Goal: Transaction & Acquisition: Purchase product/service

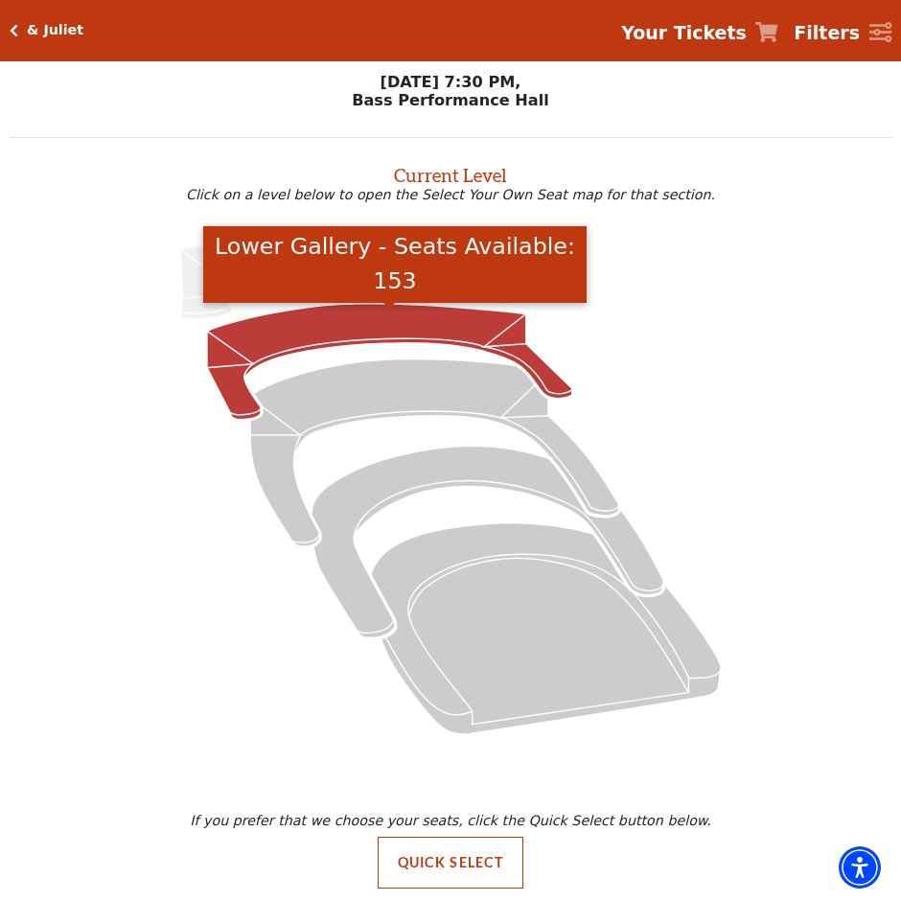
click at [358, 333] on icon "Lower Gallery - Seats Available: 153" at bounding box center [389, 362] width 365 height 116
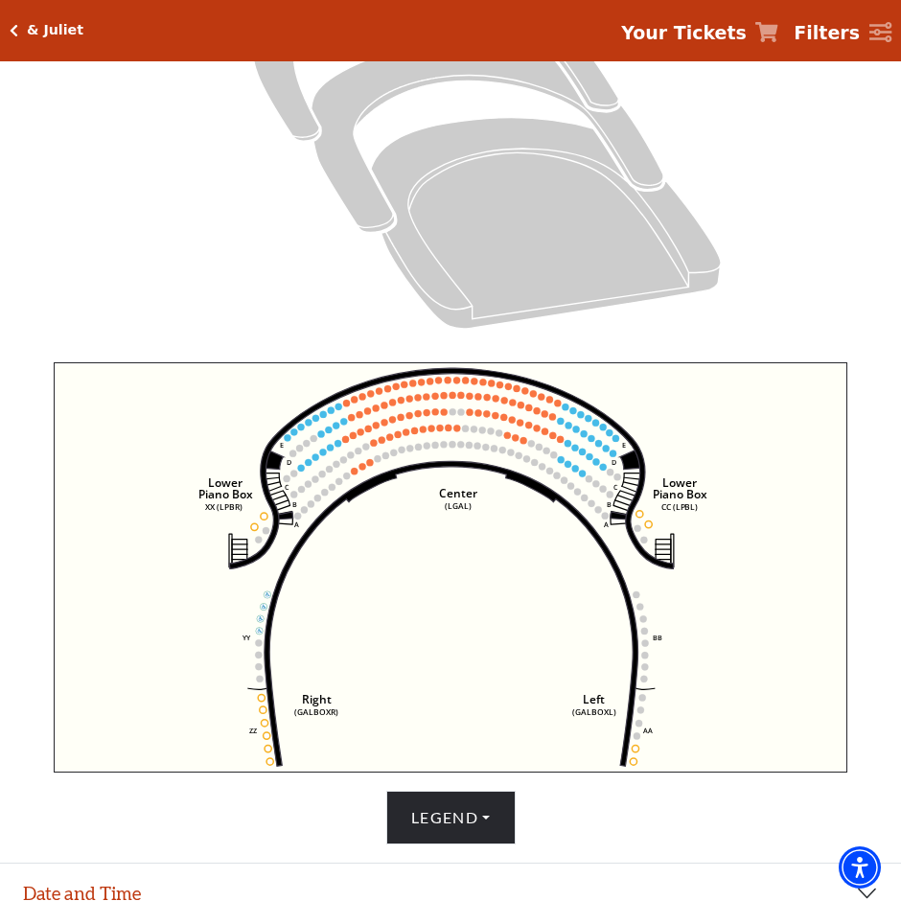
scroll to position [511, 0]
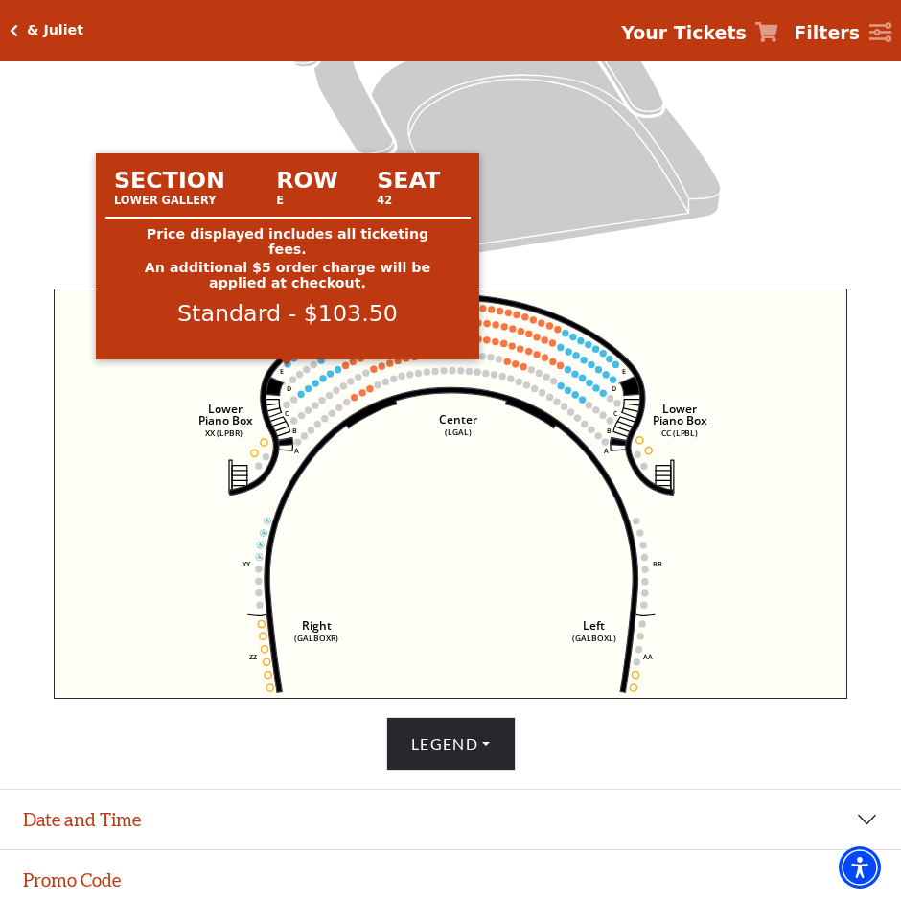
click at [287, 367] on circle at bounding box center [287, 364] width 7 height 7
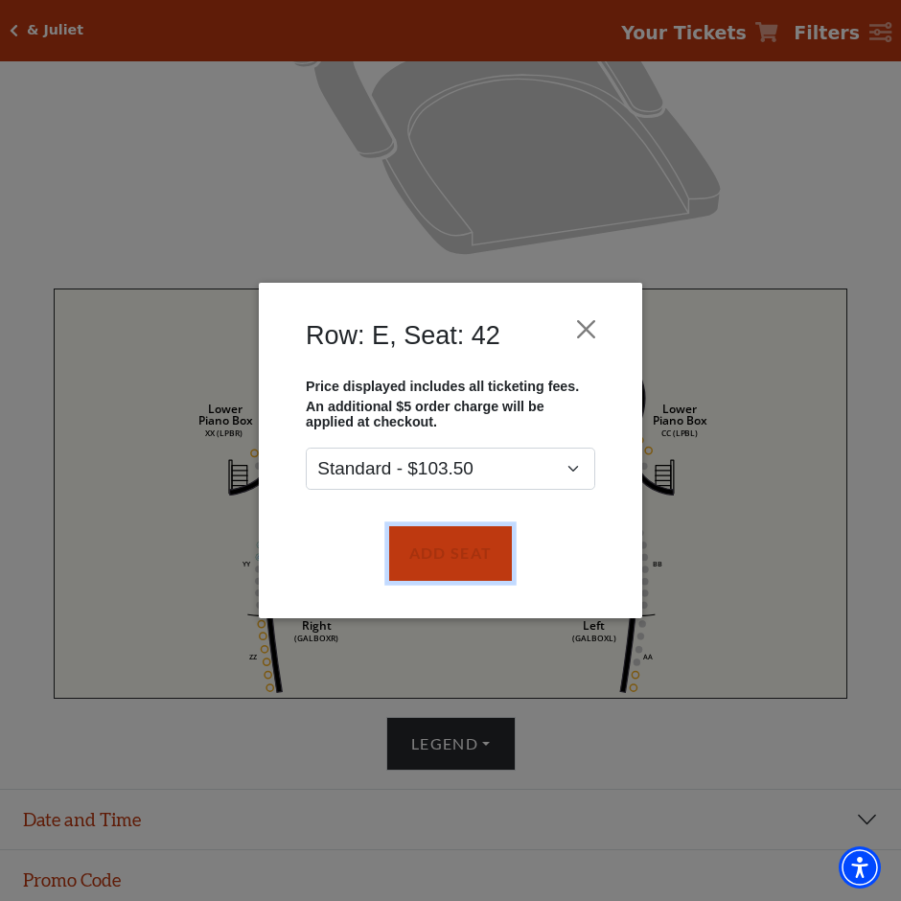
drag, startPoint x: 468, startPoint y: 550, endPoint x: 382, endPoint y: 502, distance: 98.7
click at [465, 549] on button "Add Seat" at bounding box center [450, 554] width 123 height 54
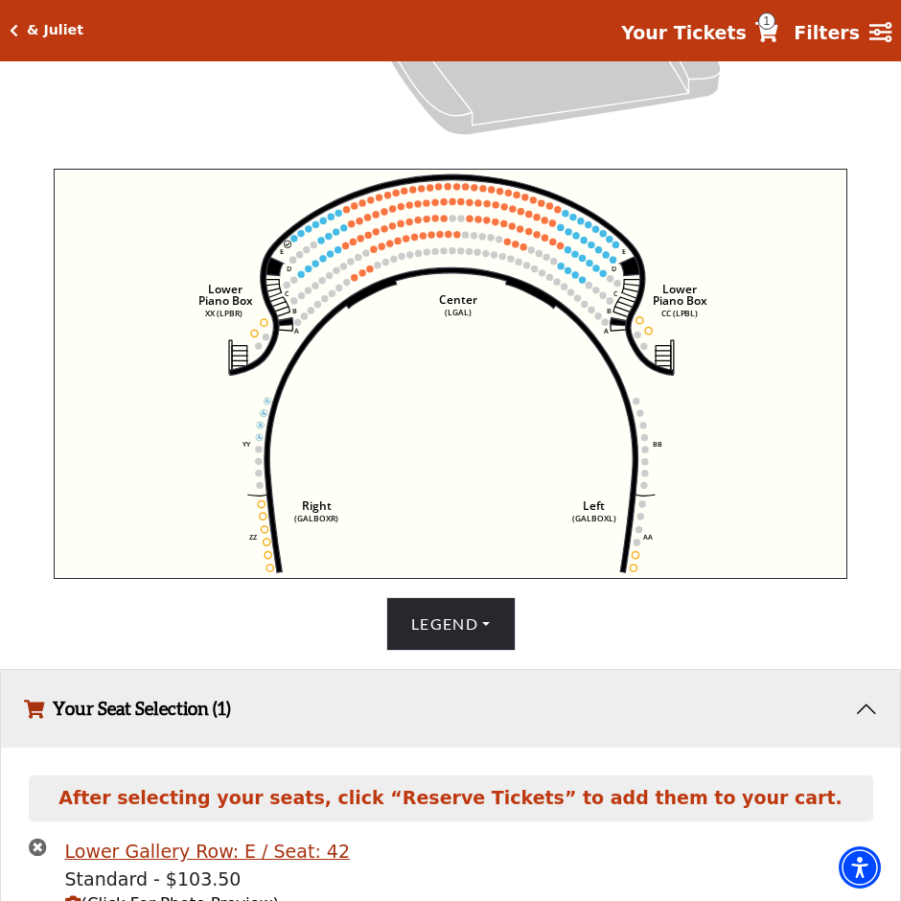
scroll to position [726, 0]
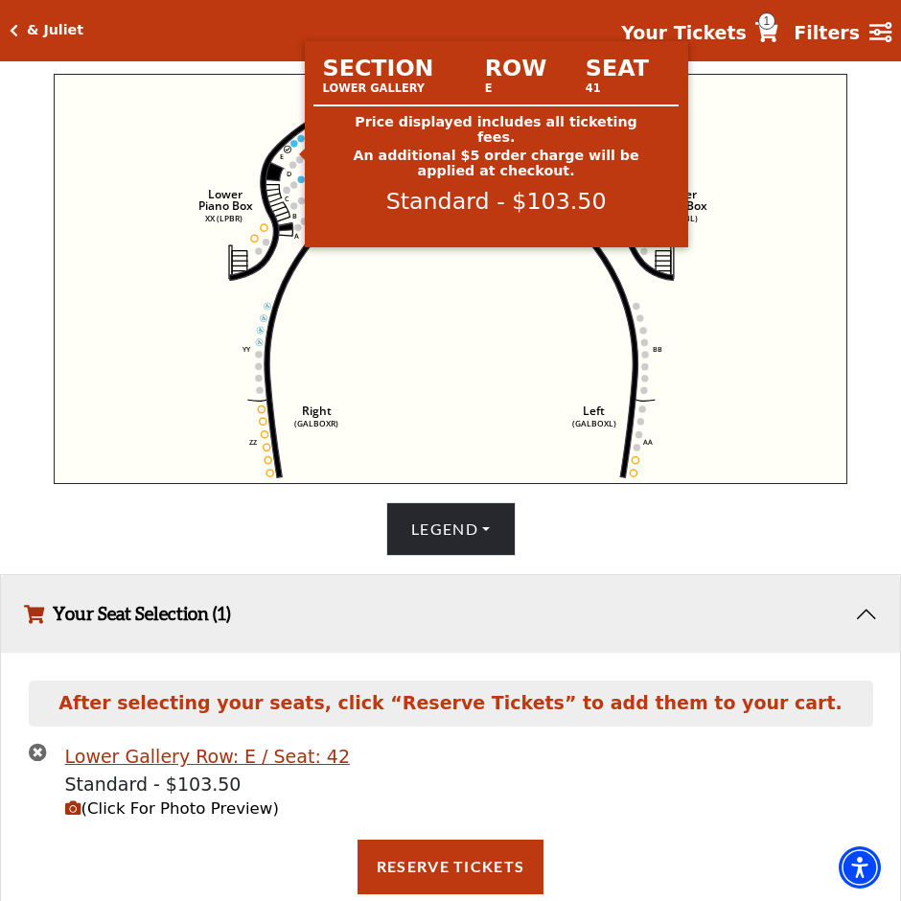
click at [292, 147] on circle at bounding box center [294, 143] width 7 height 7
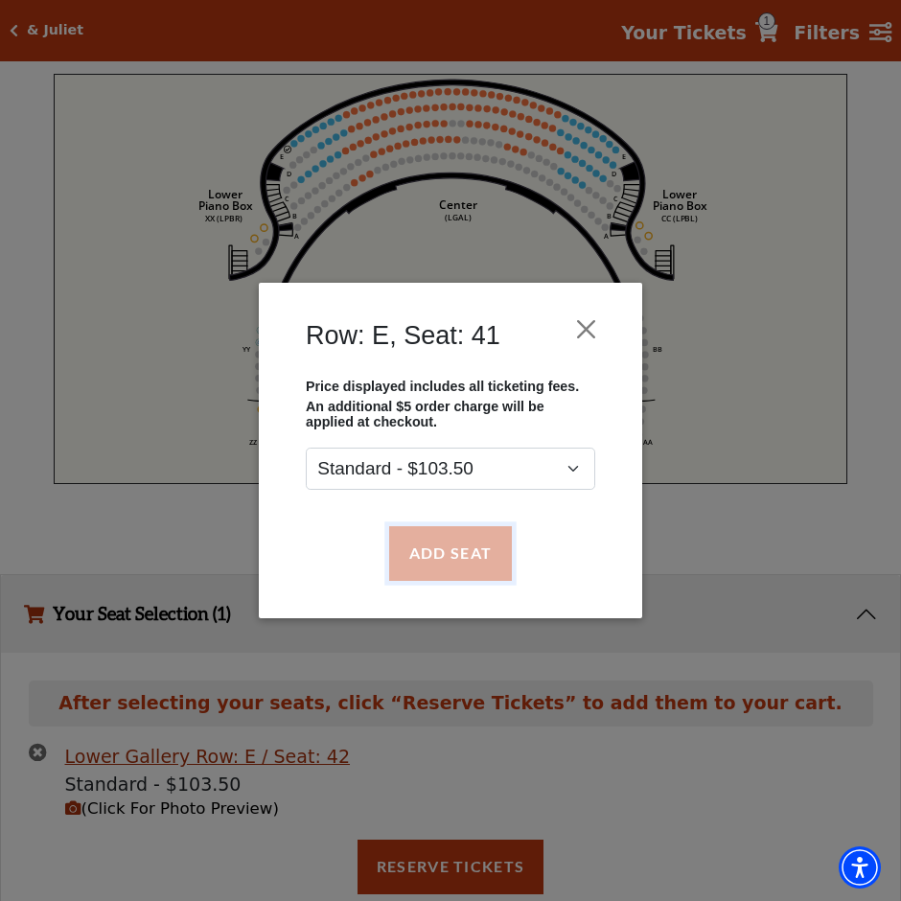
click at [446, 551] on button "Add Seat" at bounding box center [450, 554] width 123 height 54
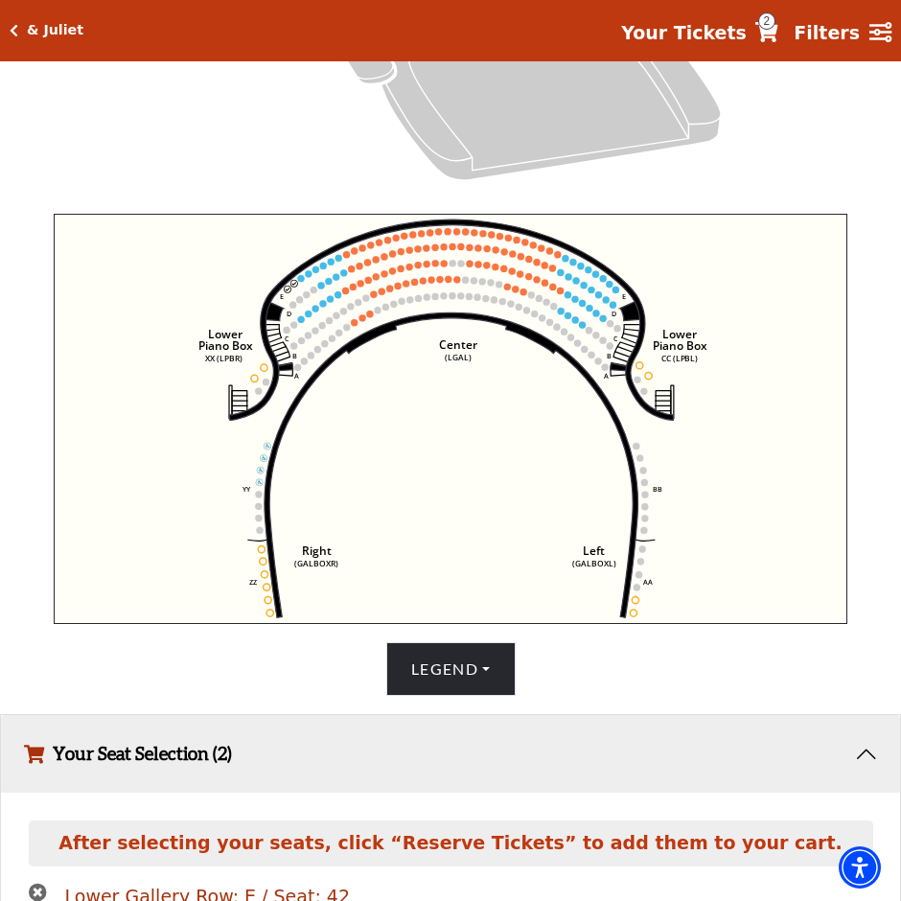
scroll to position [549, 0]
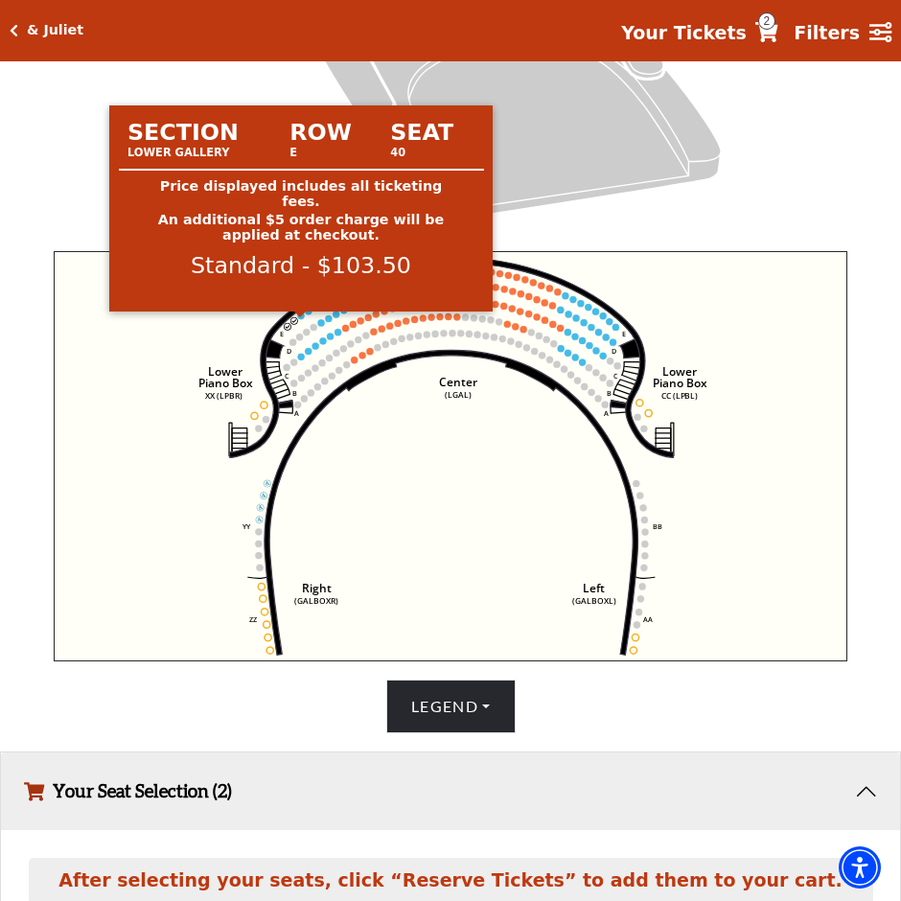
click at [303, 319] on circle at bounding box center [300, 316] width 7 height 7
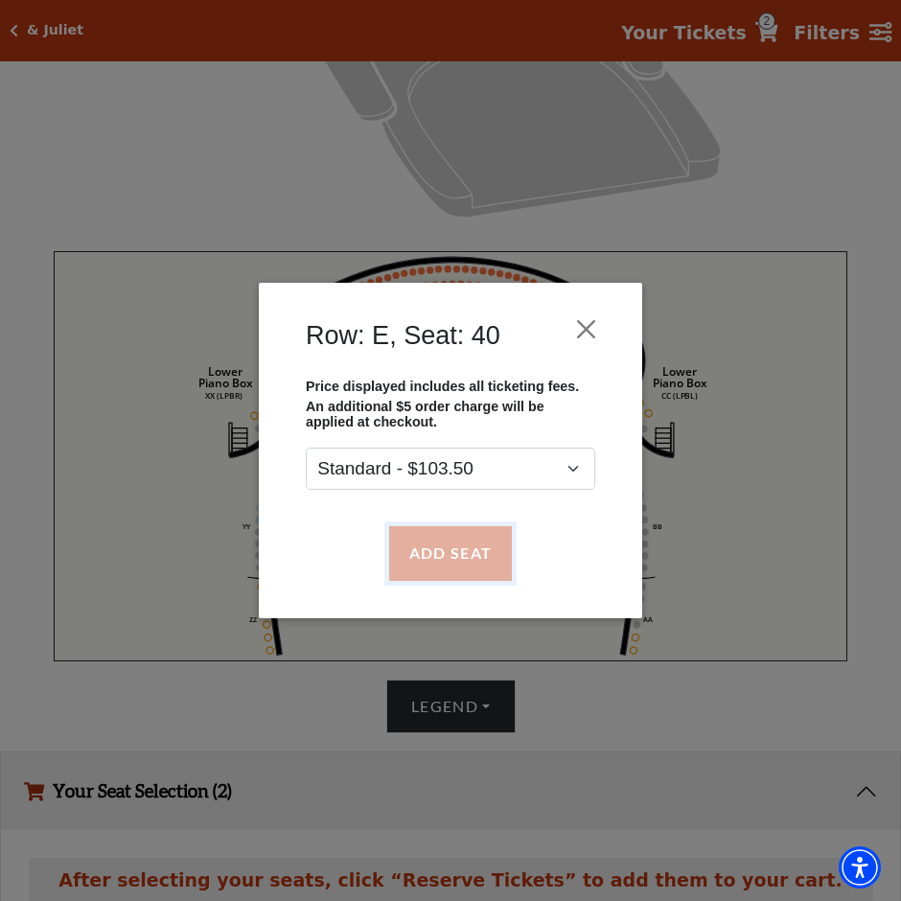
click at [420, 567] on button "Add Seat" at bounding box center [450, 554] width 123 height 54
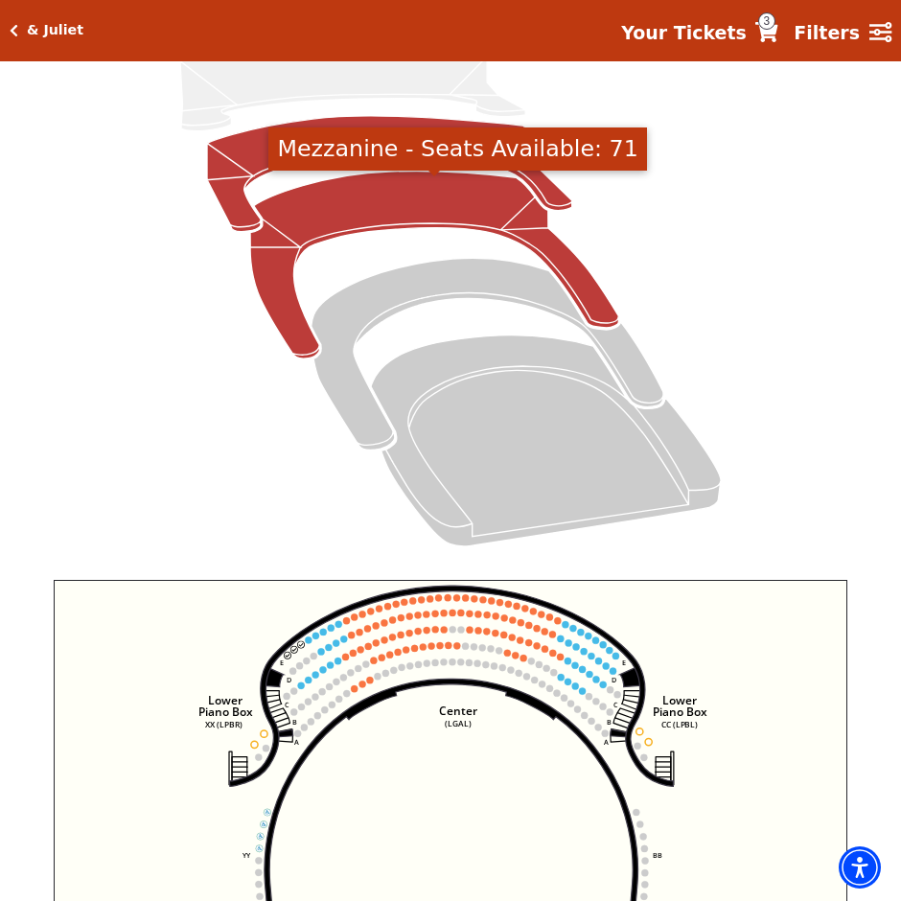
scroll to position [256, 0]
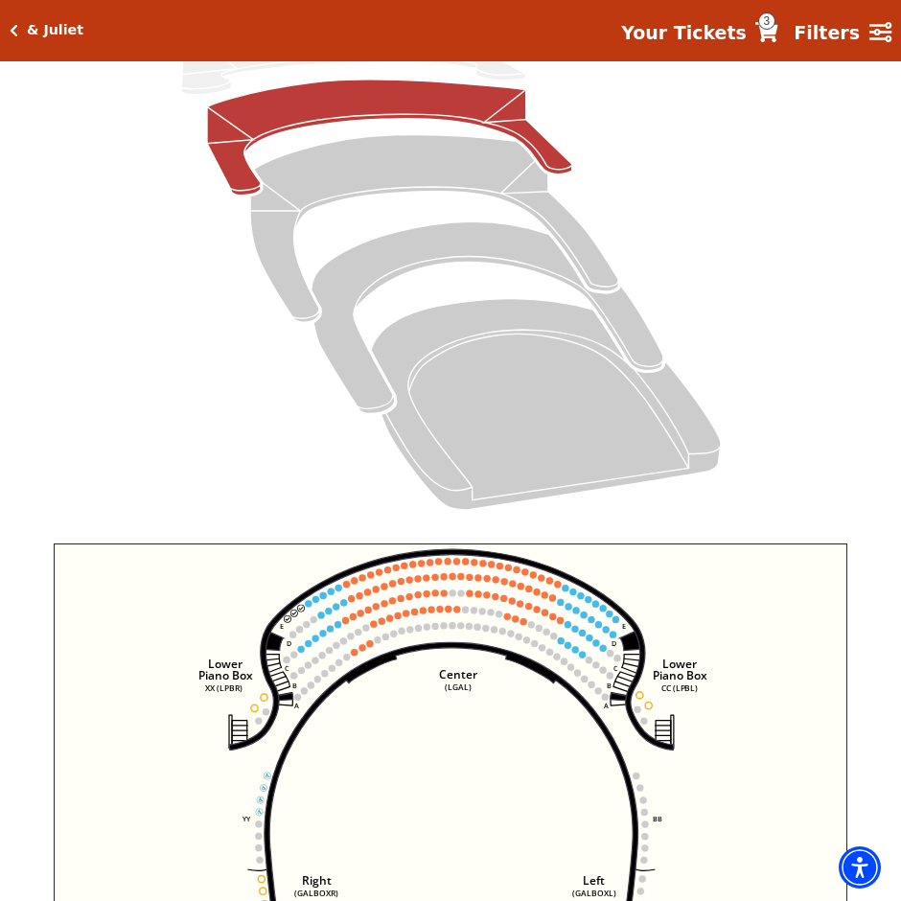
click at [310, 607] on use "Seat Selected" at bounding box center [309, 604] width 8 height 8
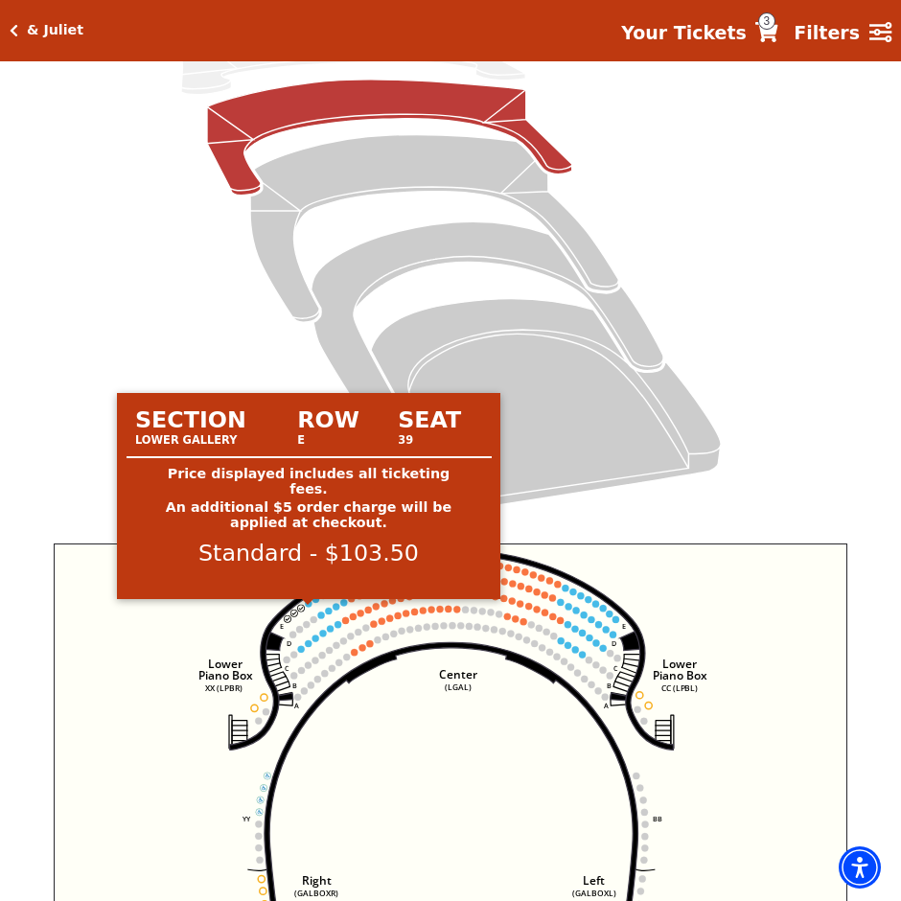
click at [309, 607] on circle at bounding box center [308, 603] width 7 height 7
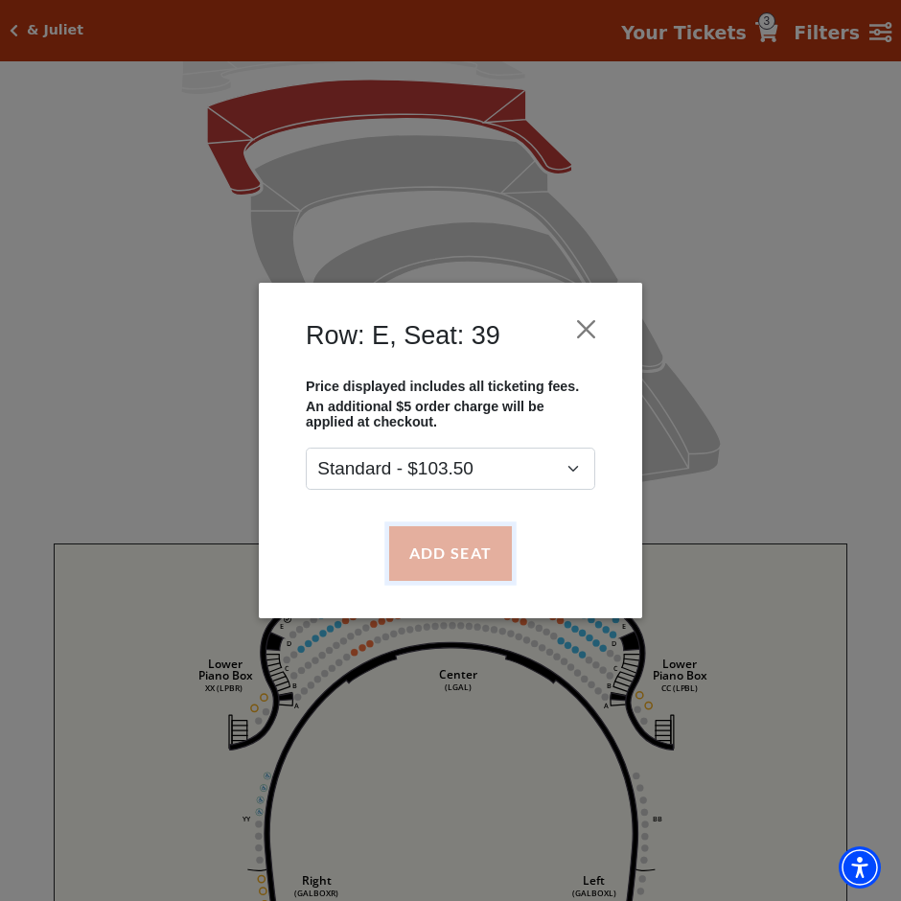
click at [426, 558] on button "Add Seat" at bounding box center [450, 554] width 123 height 54
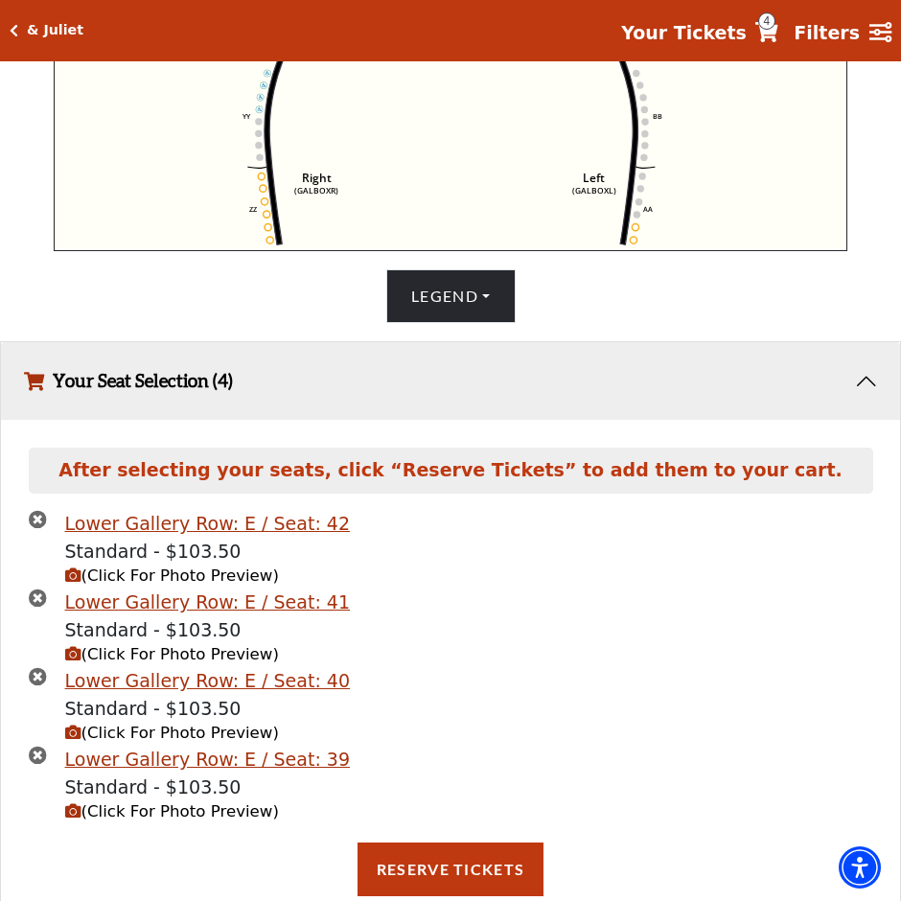
scroll to position [961, 0]
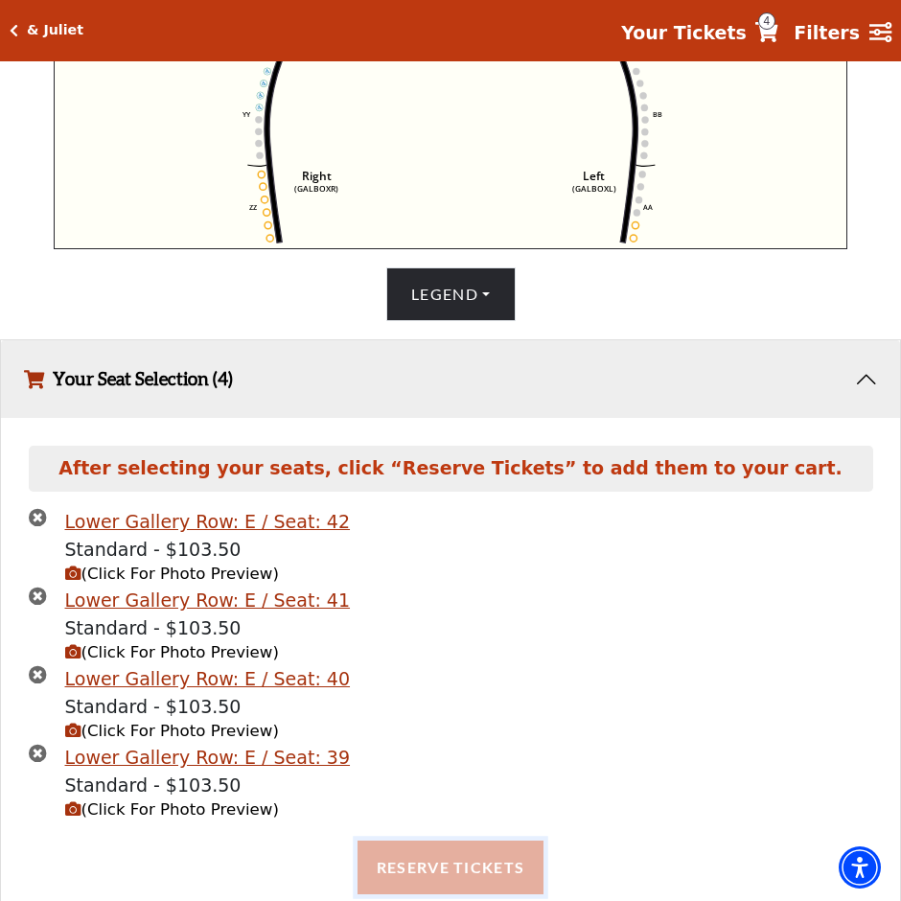
click at [451, 885] on button "Reserve Tickets" at bounding box center [451, 868] width 186 height 54
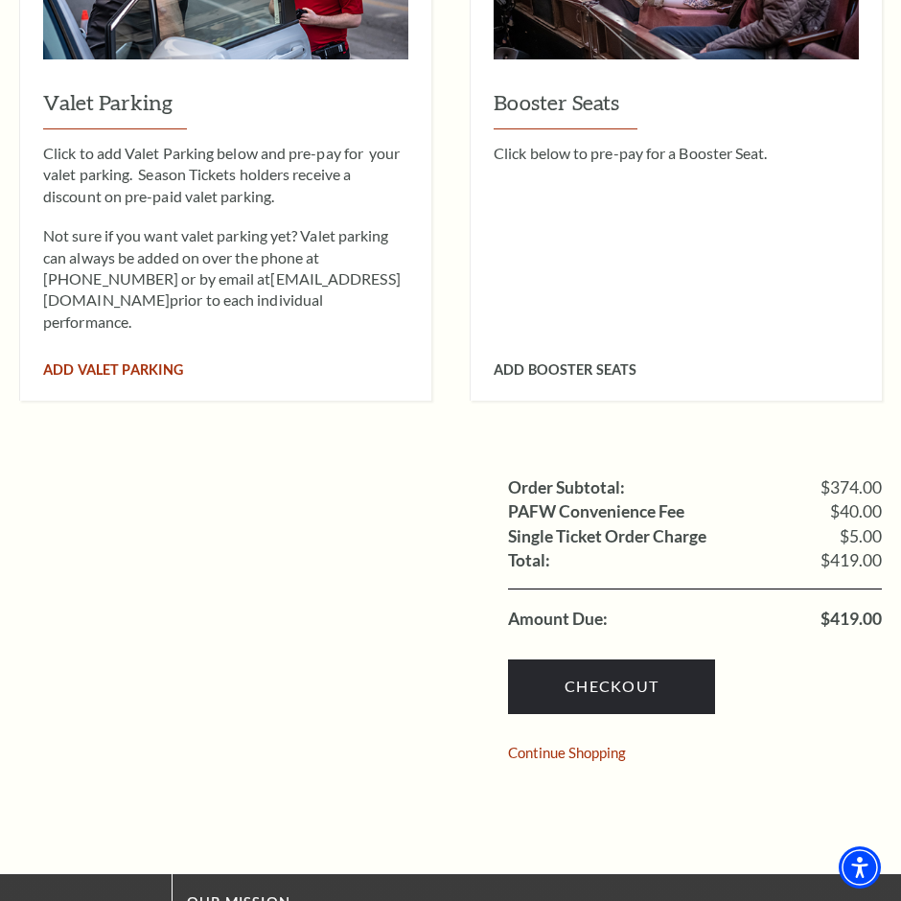
scroll to position [1278, 0]
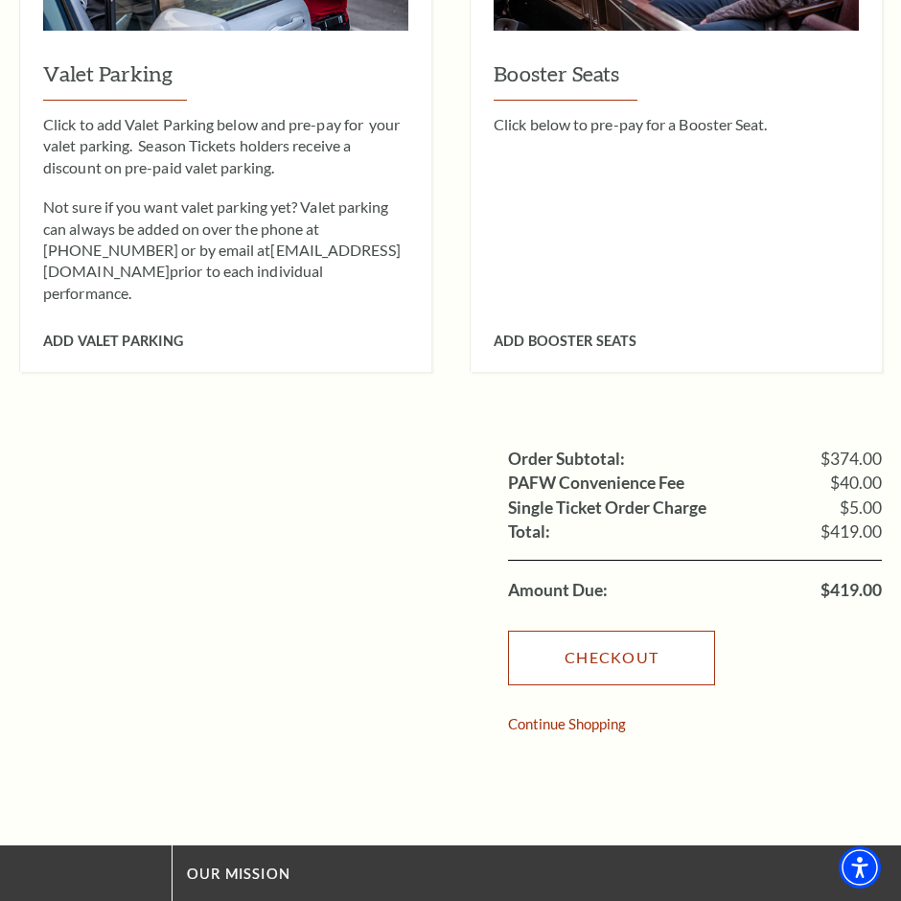
click at [570, 631] on link "Checkout" at bounding box center [611, 658] width 207 height 54
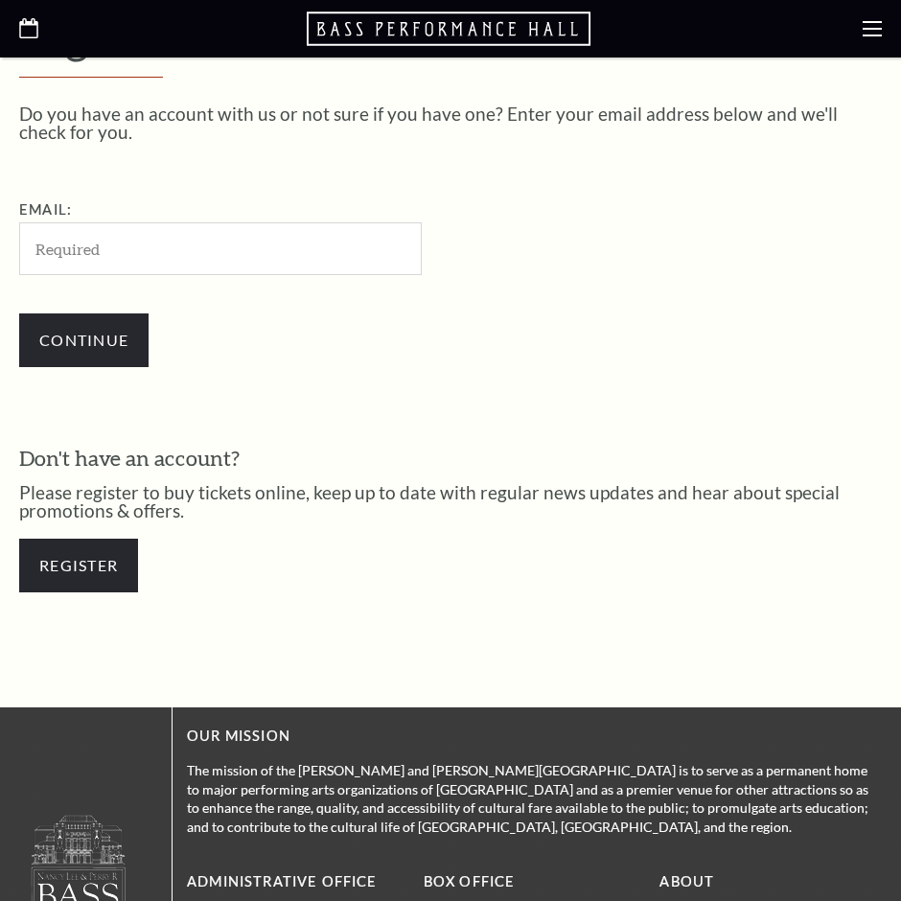
scroll to position [487, 0]
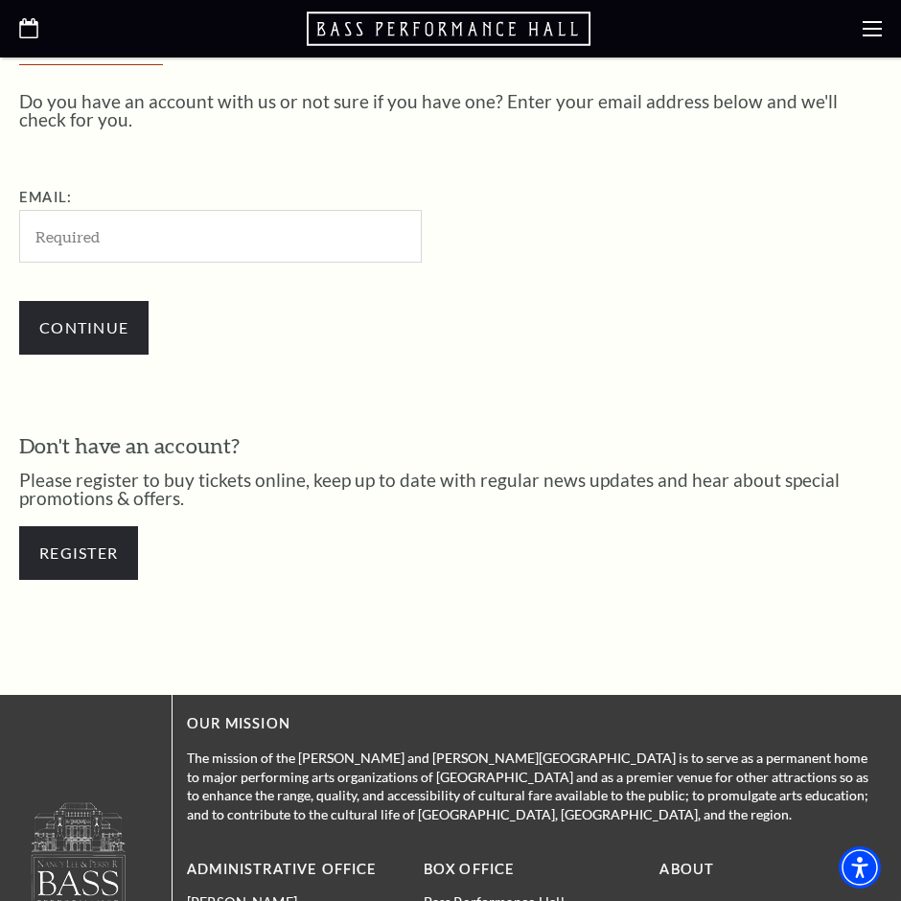
drag, startPoint x: 47, startPoint y: 241, endPoint x: 62, endPoint y: 241, distance: 15.3
click at [47, 241] on input "Email:" at bounding box center [220, 236] width 403 height 53
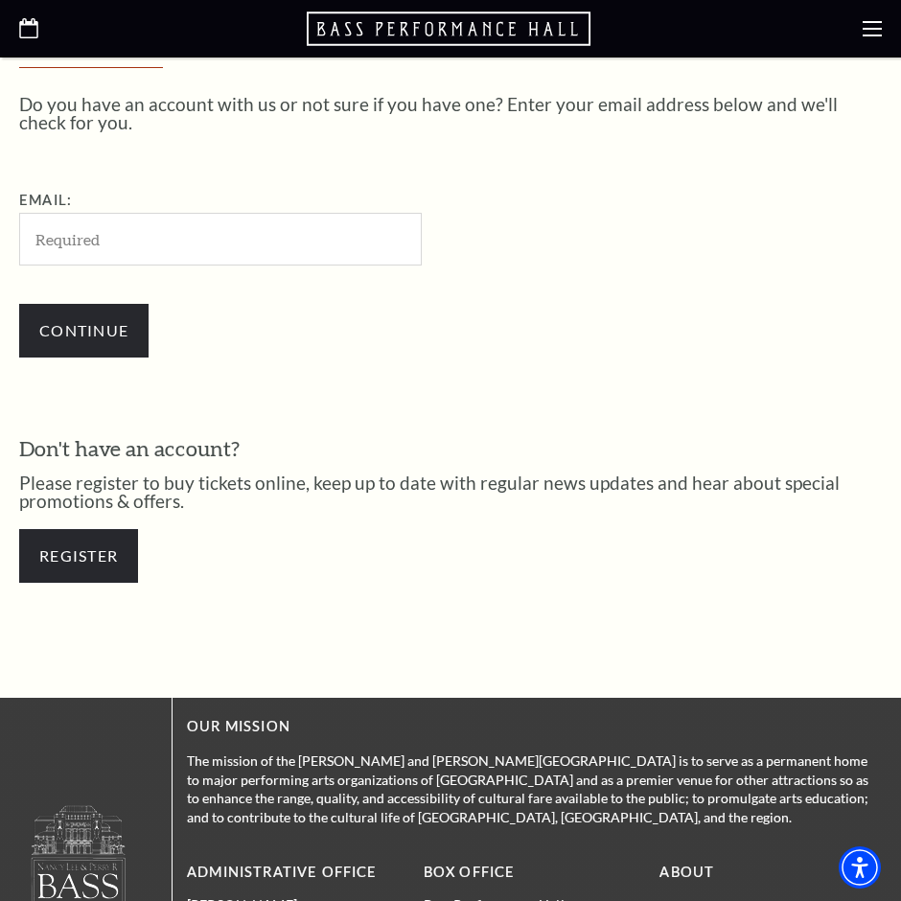
click at [72, 260] on input "Email:" at bounding box center [220, 239] width 403 height 53
type input "[EMAIL_ADDRESS][DOMAIN_NAME]"
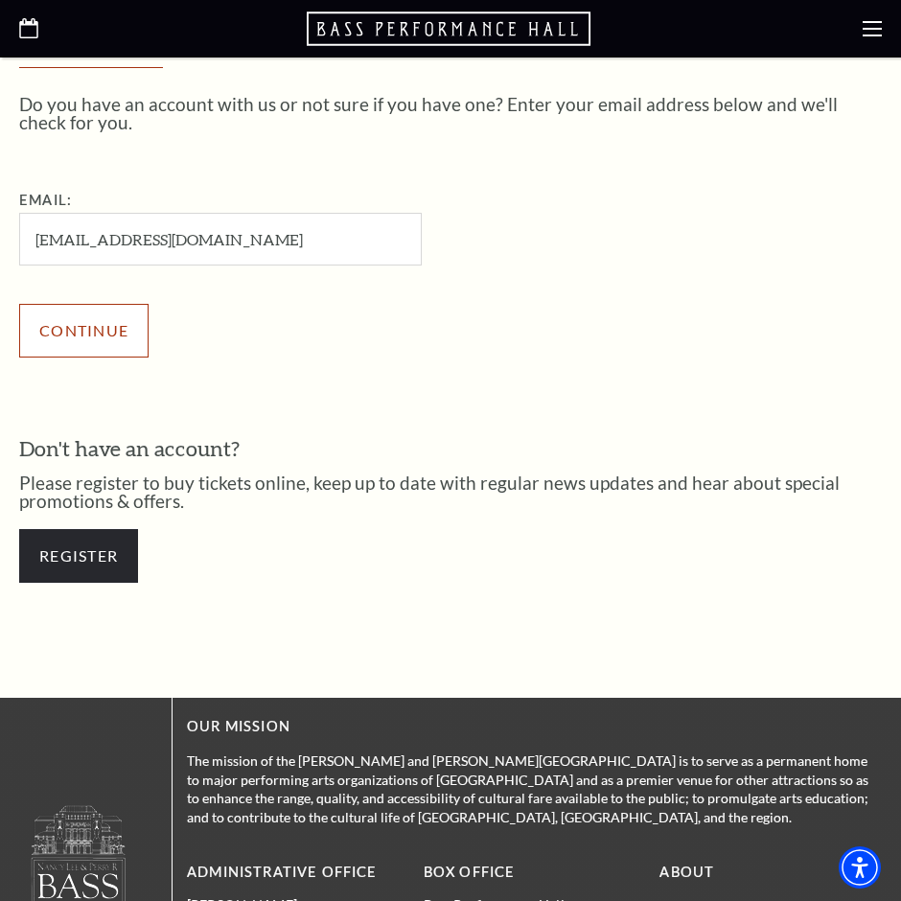
click at [97, 322] on input "Continue" at bounding box center [83, 331] width 129 height 54
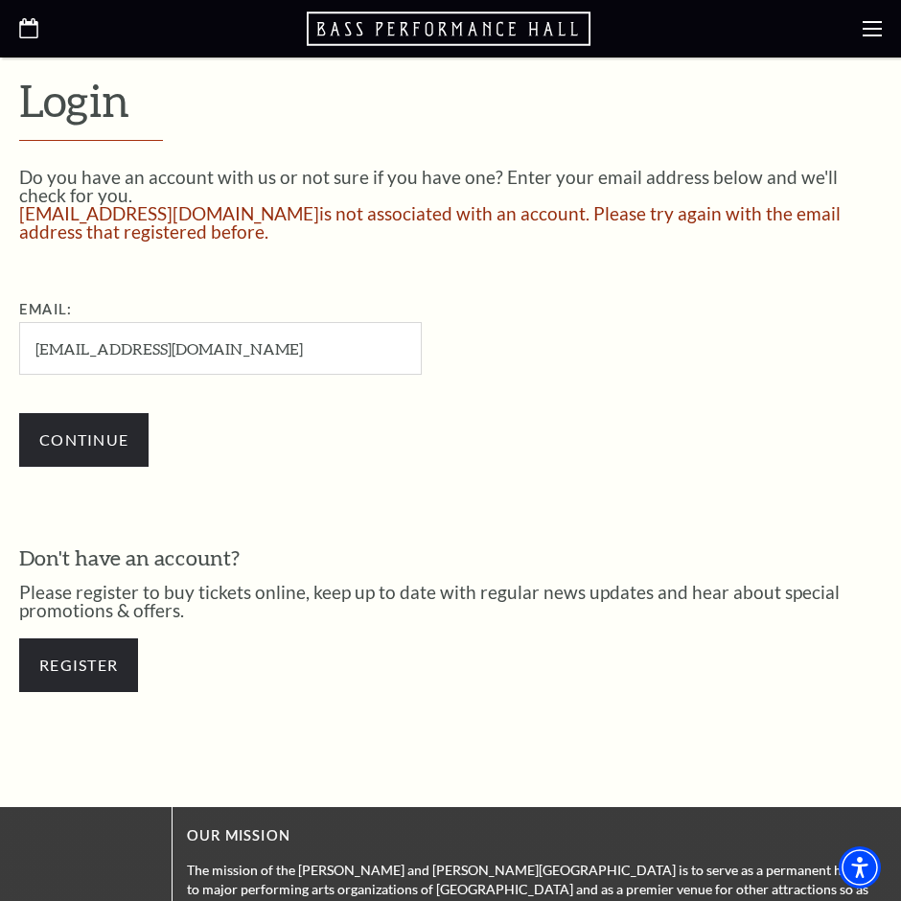
scroll to position [511, 0]
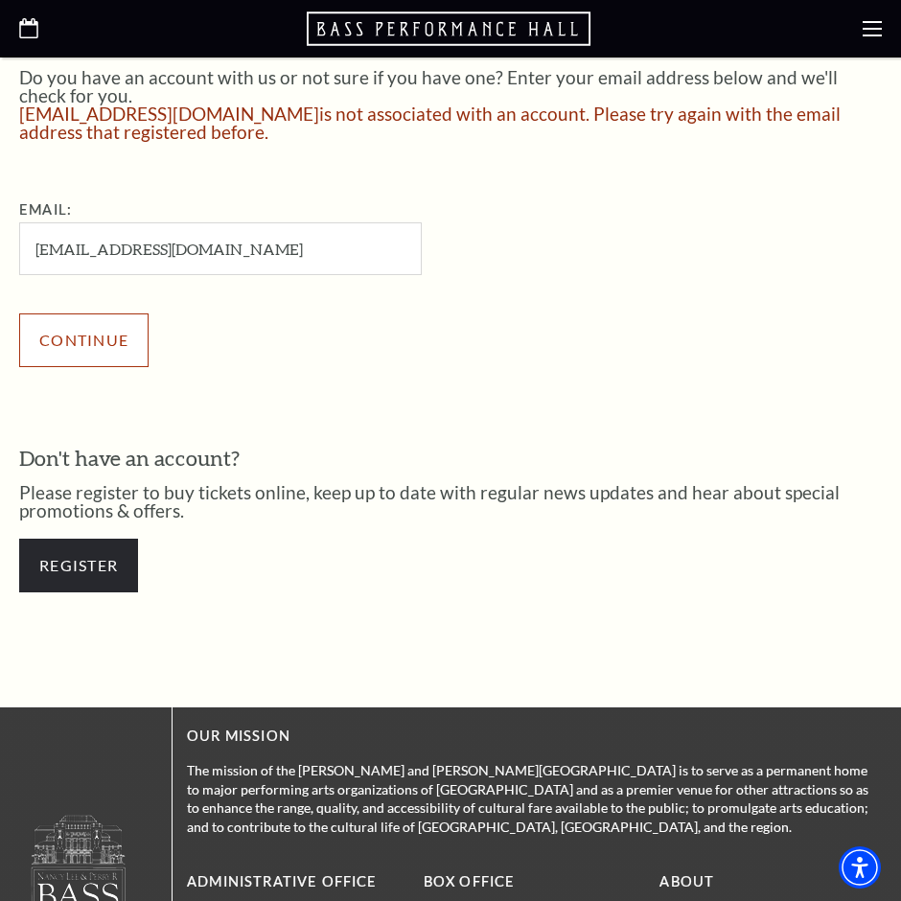
click at [81, 330] on input "Continue" at bounding box center [83, 341] width 129 height 54
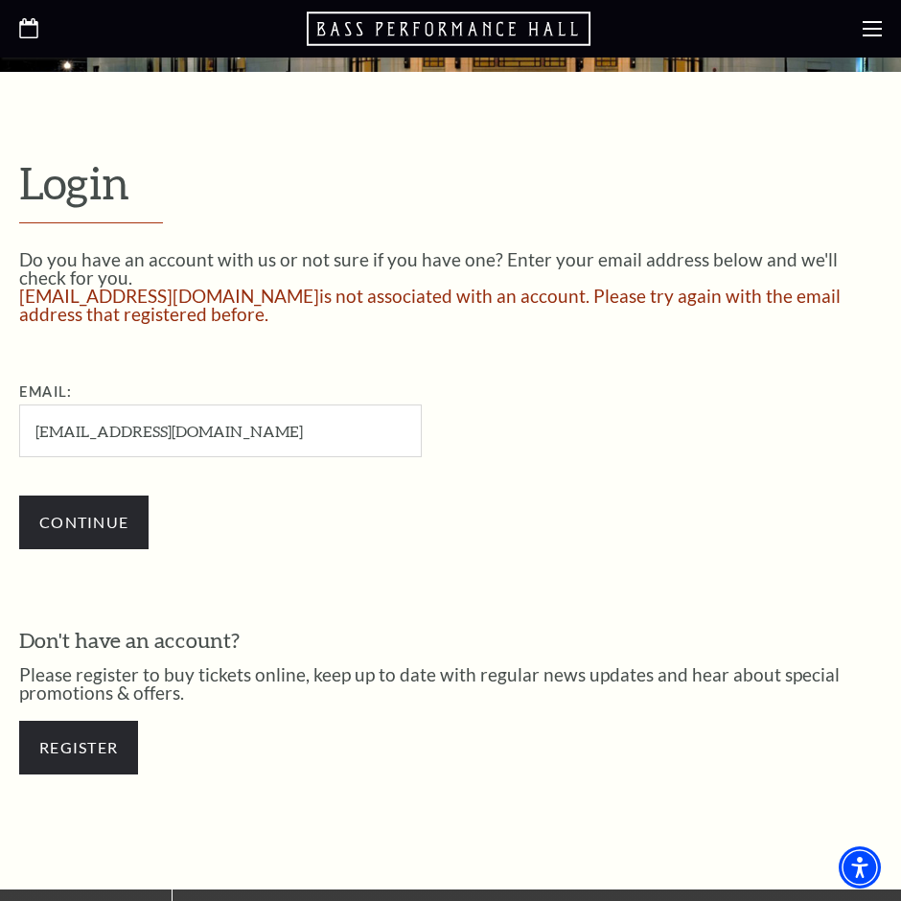
scroll to position [511, 0]
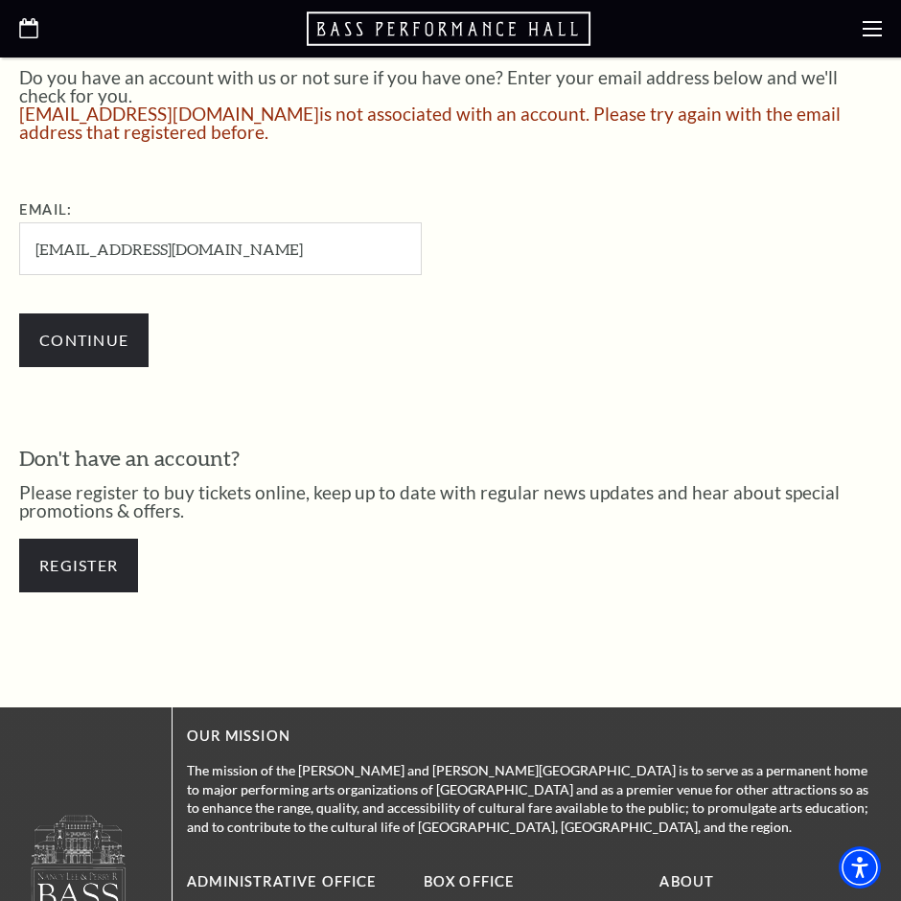
click at [155, 254] on input "[EMAIL_ADDRESS][DOMAIN_NAME]" at bounding box center [220, 248] width 403 height 53
click at [170, 253] on input "[EMAIL_ADDRESS][DOMAIN_NAME]" at bounding box center [220, 248] width 403 height 53
type input "[EMAIL_ADDRESS][DOMAIN_NAME]"
click at [118, 352] on input "Continue" at bounding box center [83, 341] width 129 height 54
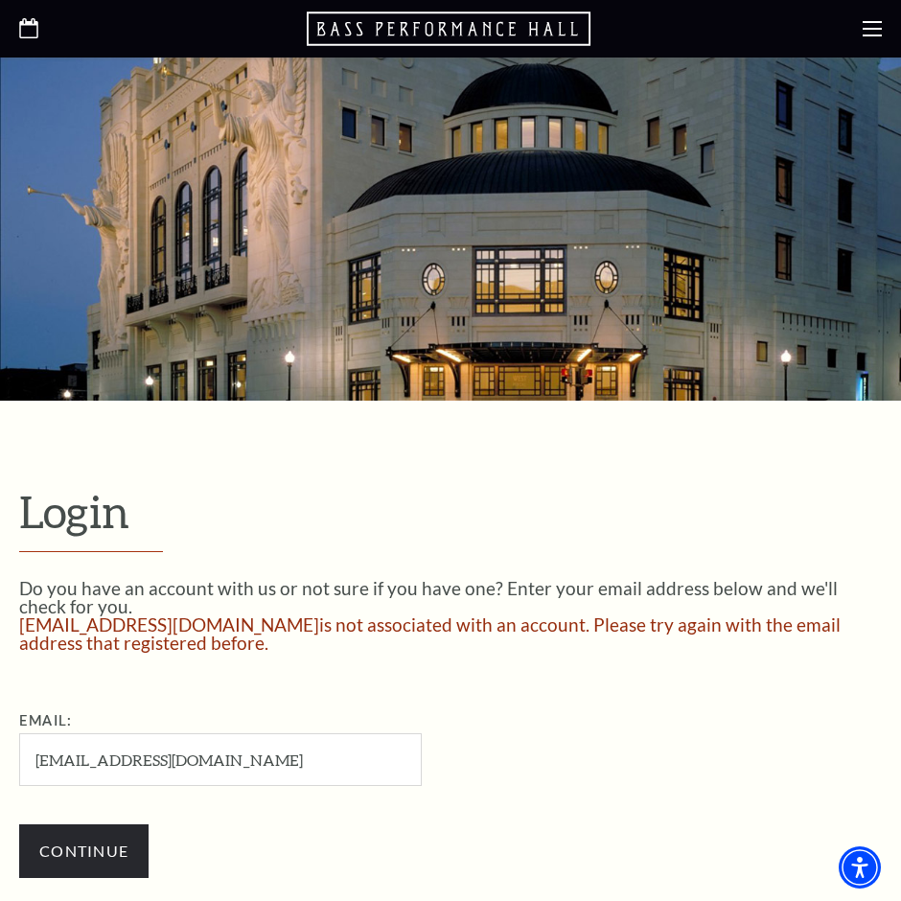
scroll to position [256, 0]
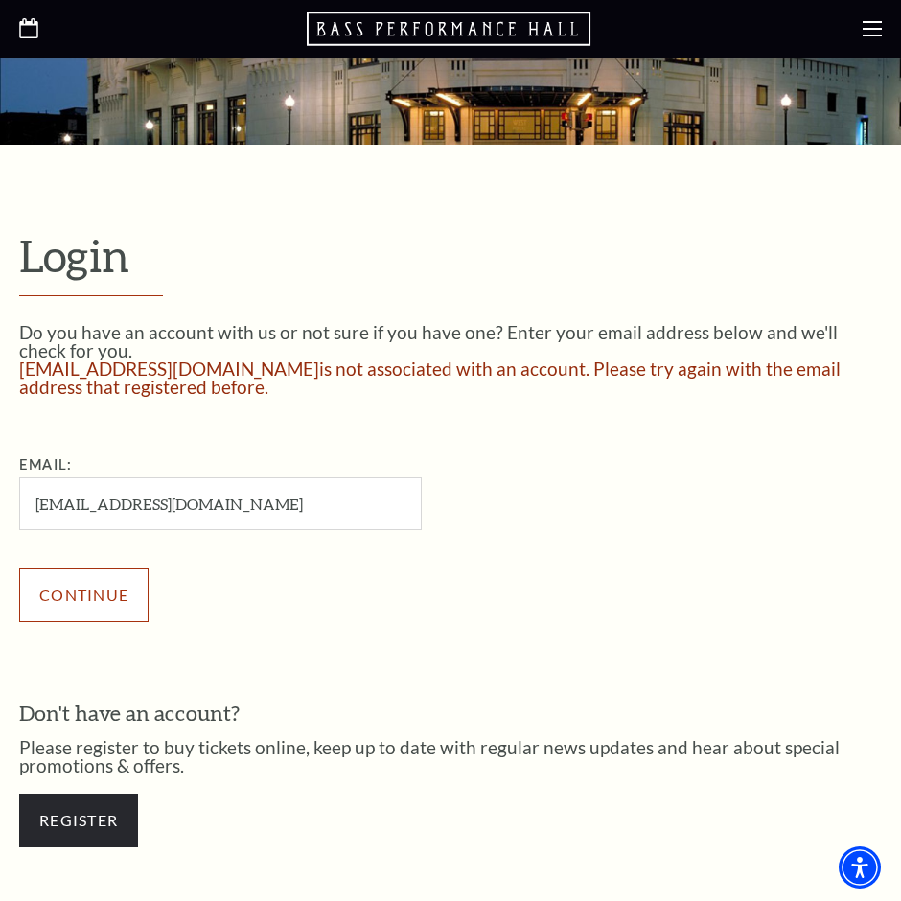
click at [89, 609] on input "Continue" at bounding box center [83, 596] width 129 height 54
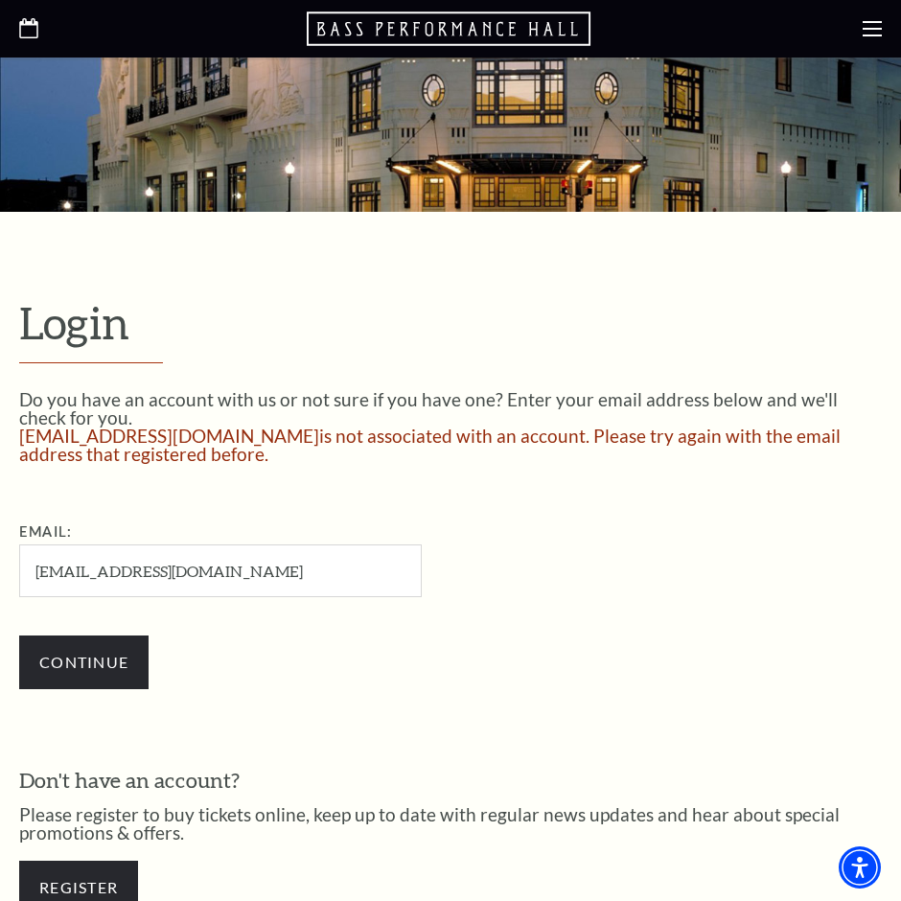
scroll to position [256, 0]
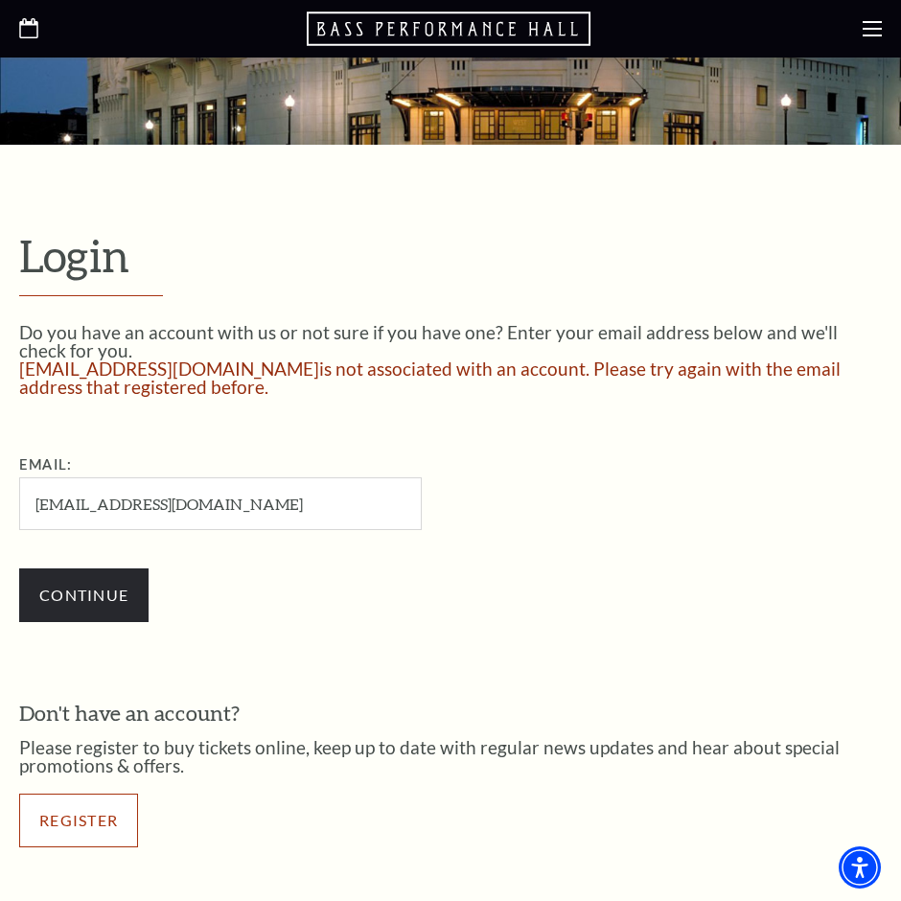
click at [91, 804] on link "Register" at bounding box center [78, 821] width 119 height 54
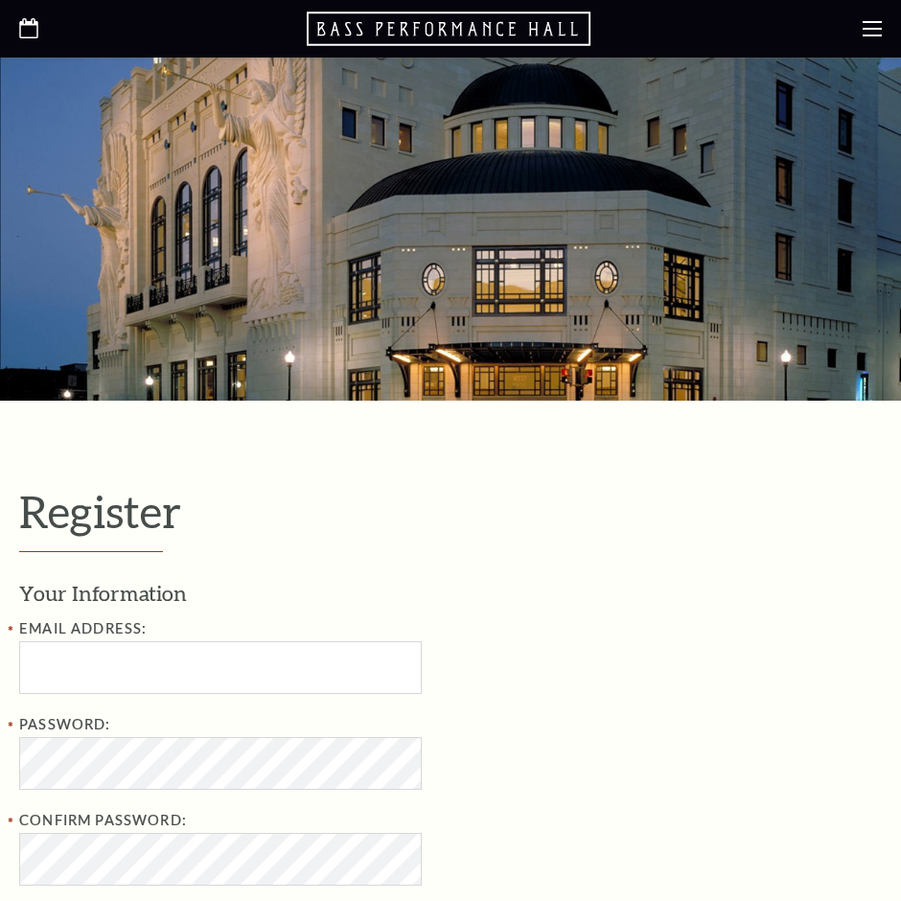
select select "1"
select select "TX"
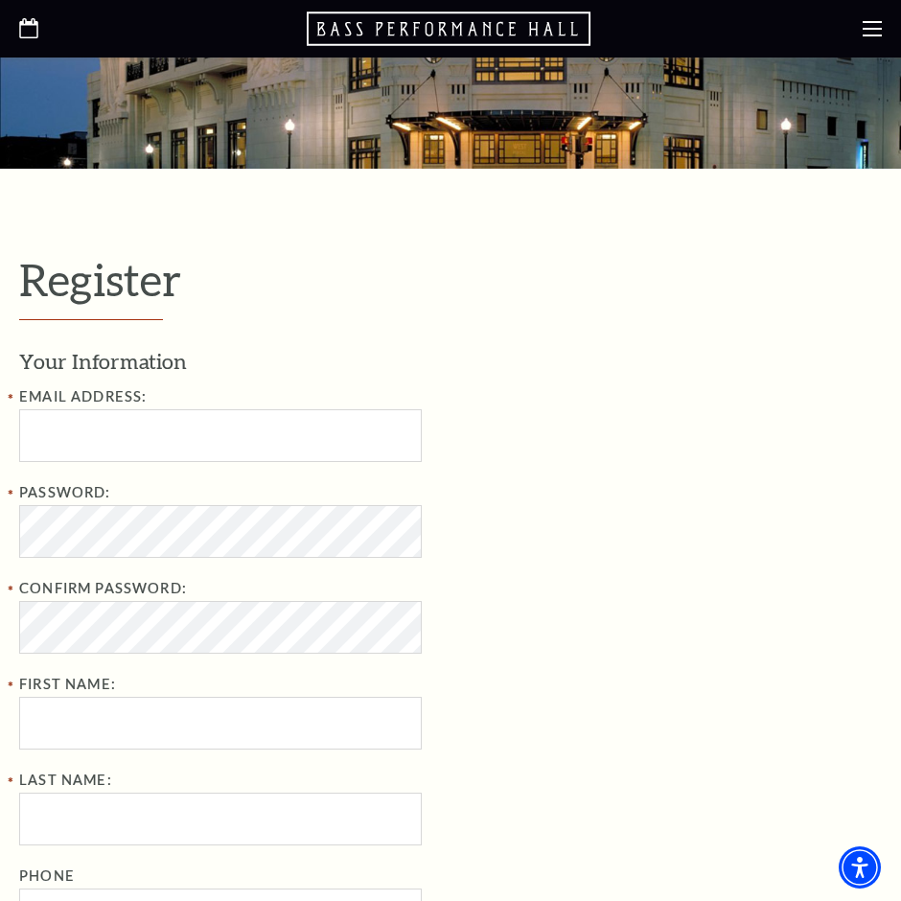
scroll to position [256, 0]
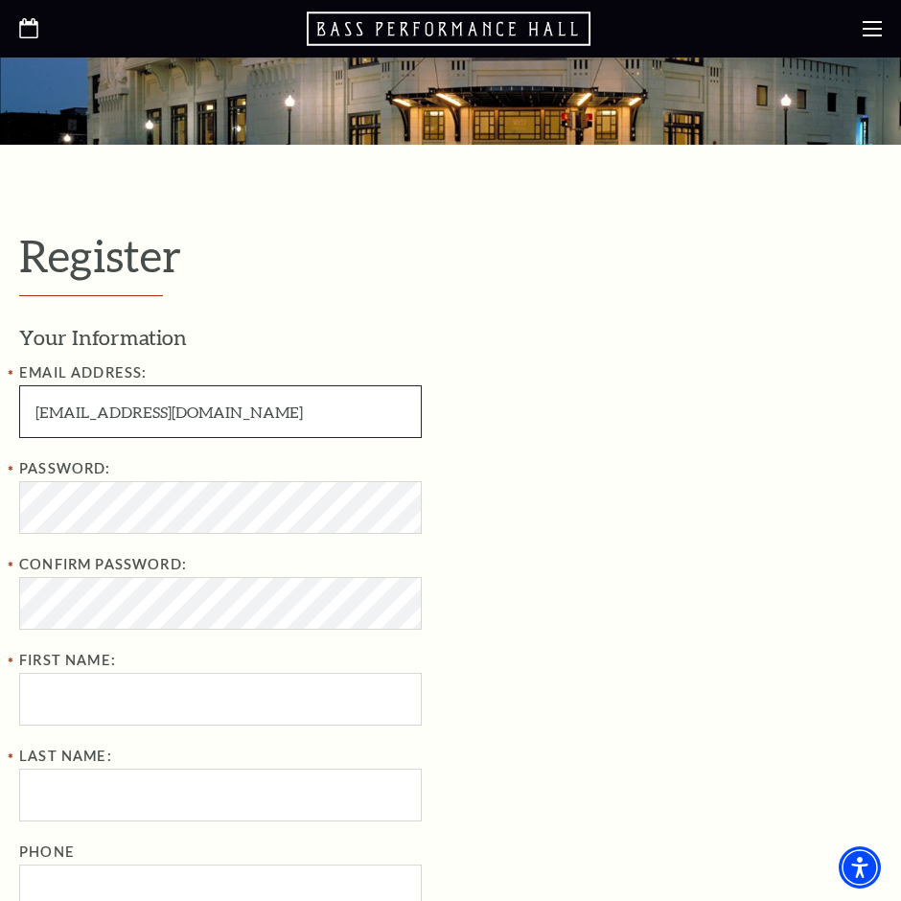
click at [172, 409] on input "tettehchristabel371@gmail.com" at bounding box center [220, 411] width 403 height 53
type input "tettehchristabel09@gmail.com"
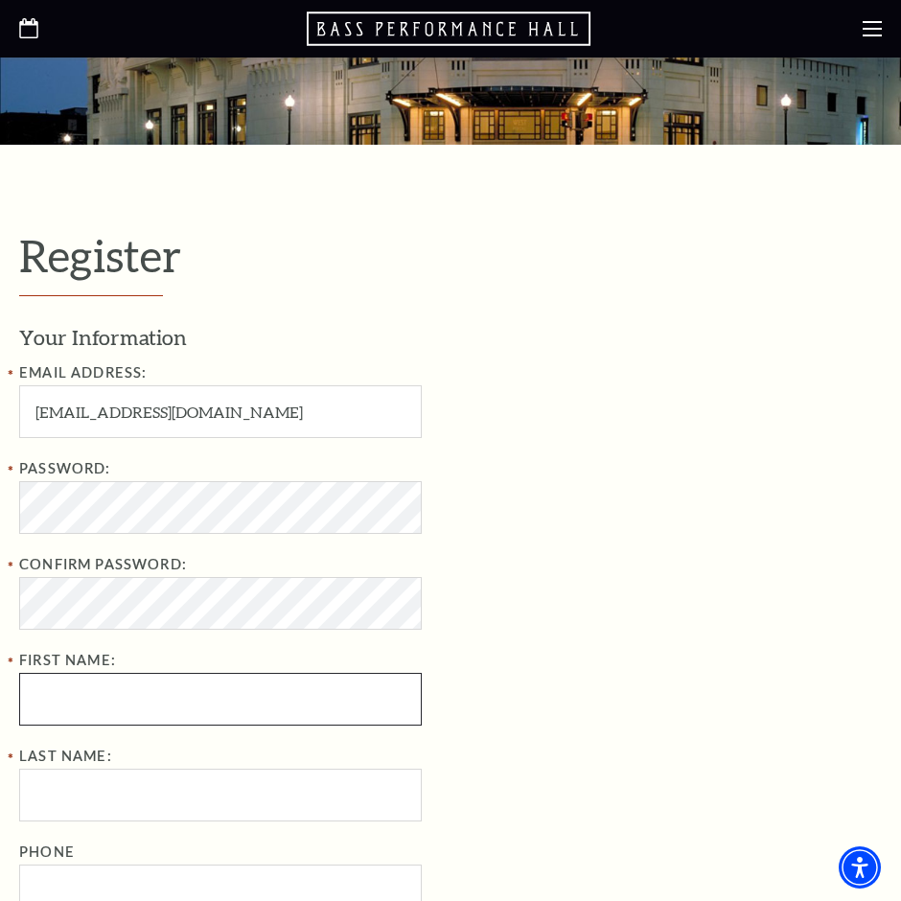
click at [82, 689] on input "First Name:" at bounding box center [220, 699] width 403 height 53
type input "christabel"
type input "tetteh"
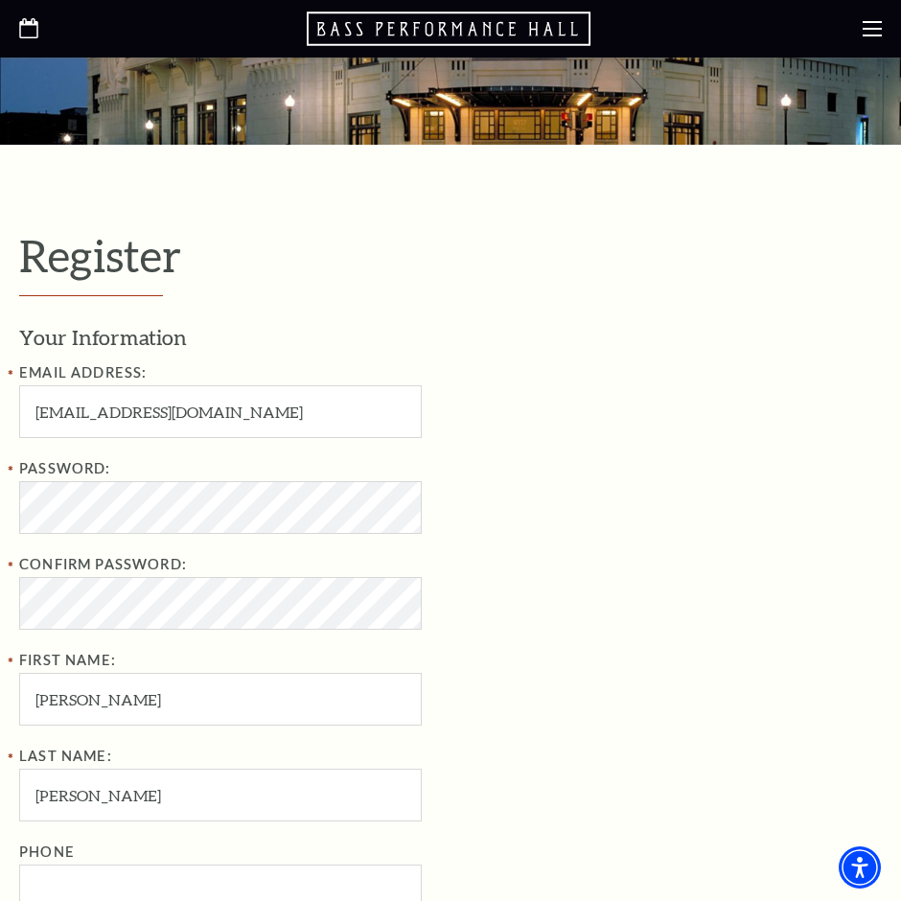
type input "0546034577"
type input "Overture Center - Overture Hall"
type input "Madison"
select select "WI"
type input "53558"
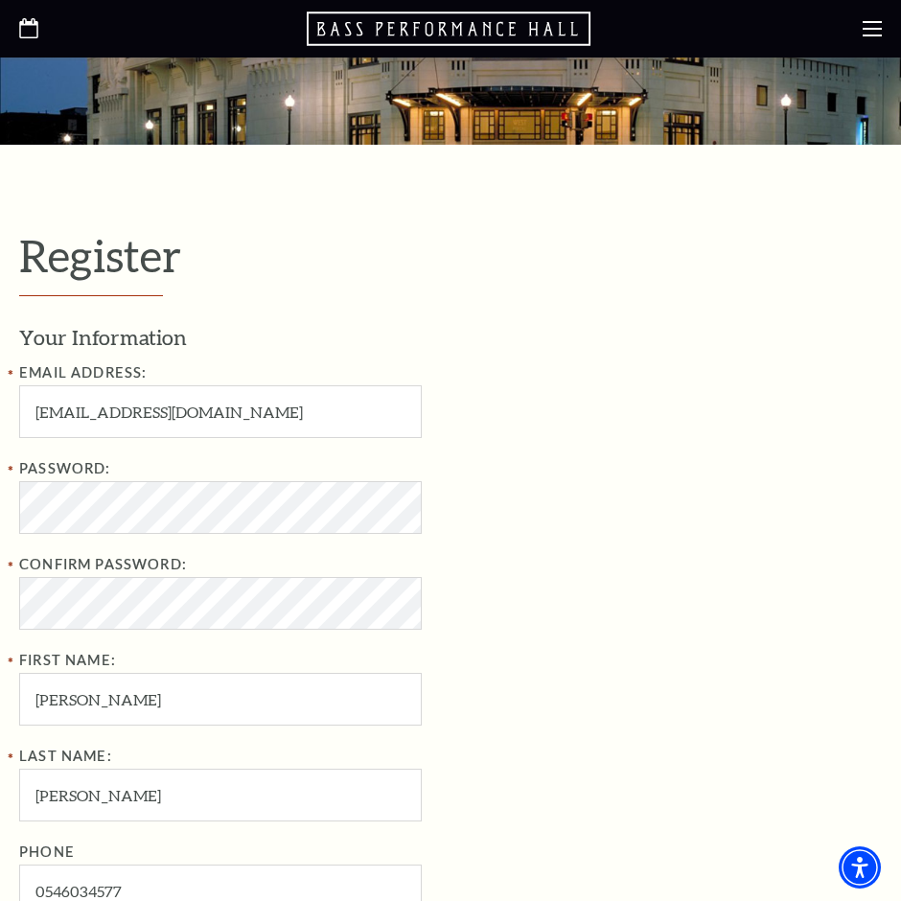
type input "054-603-4577"
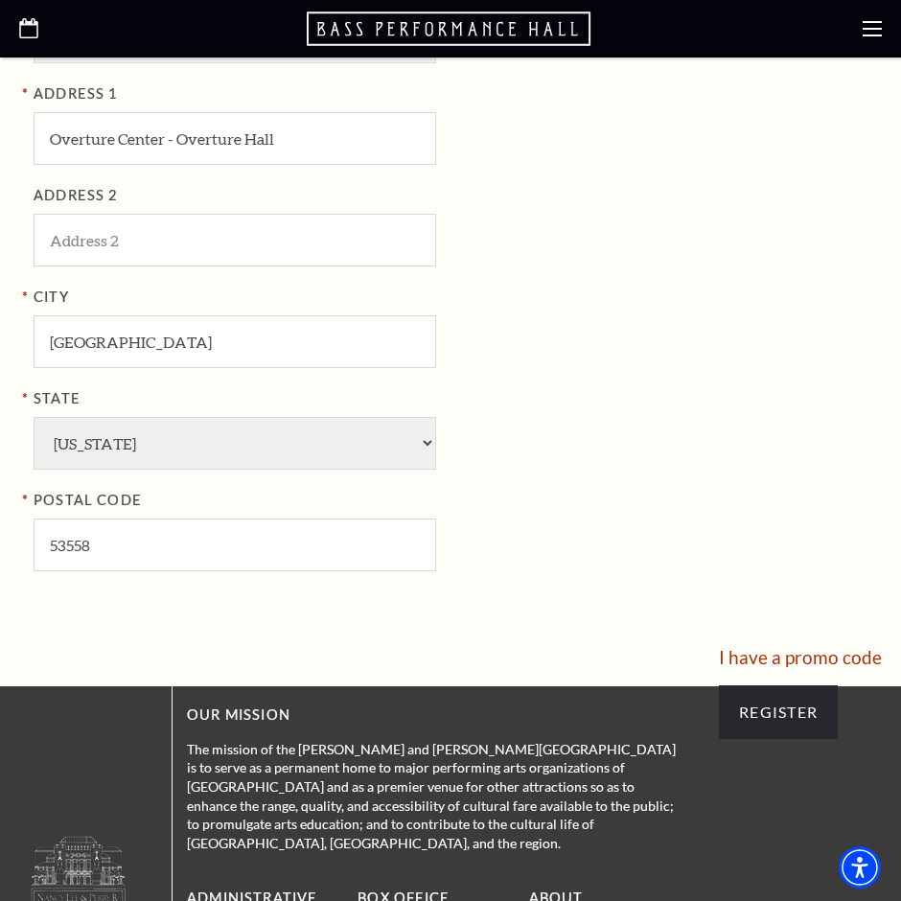
scroll to position [1278, 0]
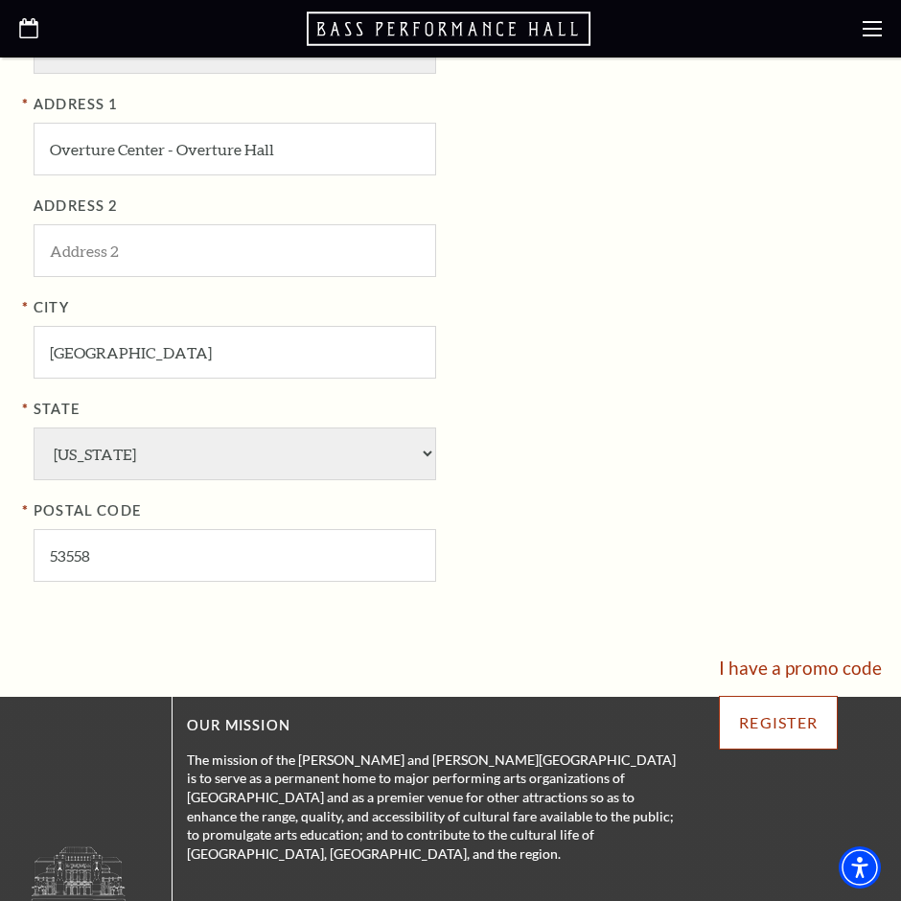
click at [788, 725] on input "Register" at bounding box center [778, 723] width 119 height 54
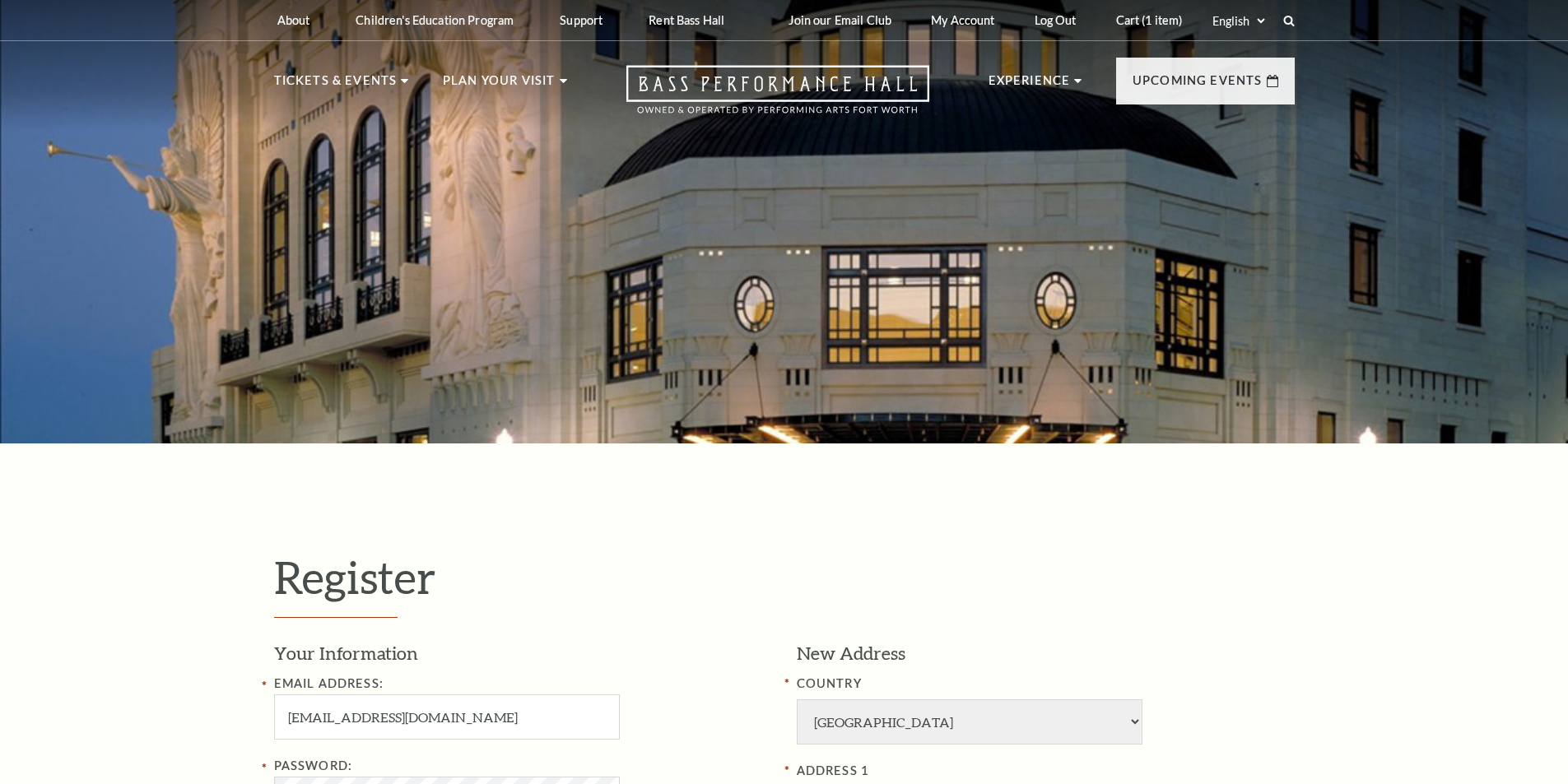
select select "1"
select select "WI"
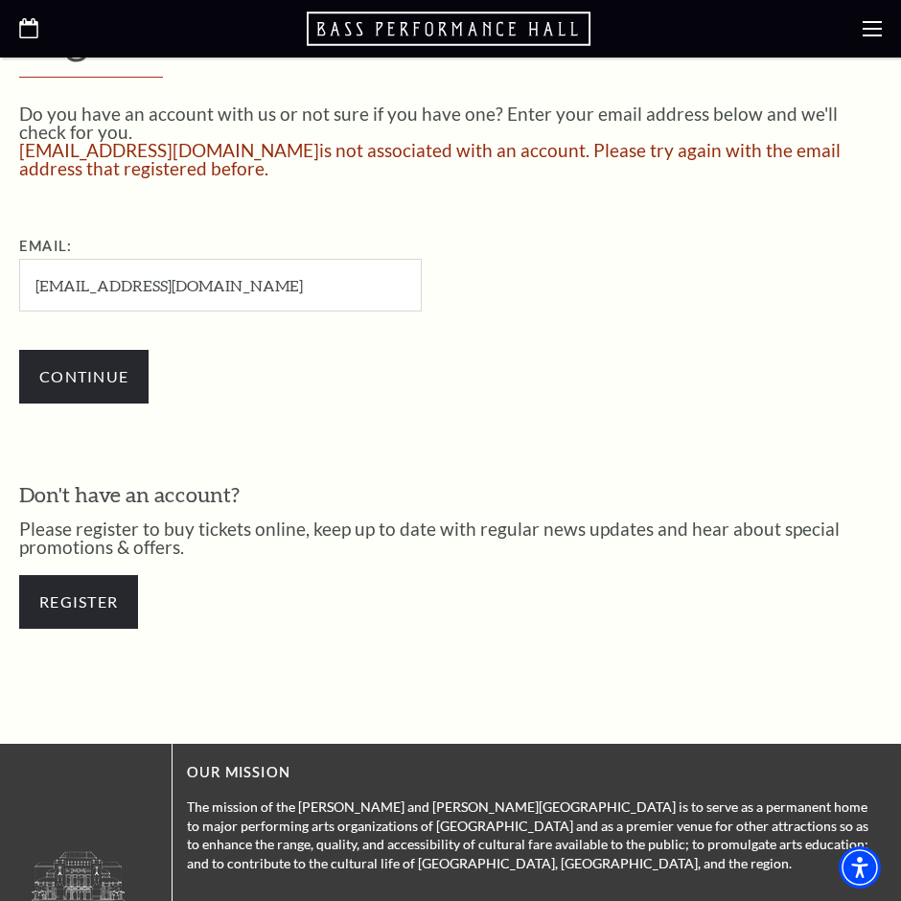
scroll to position [511, 0]
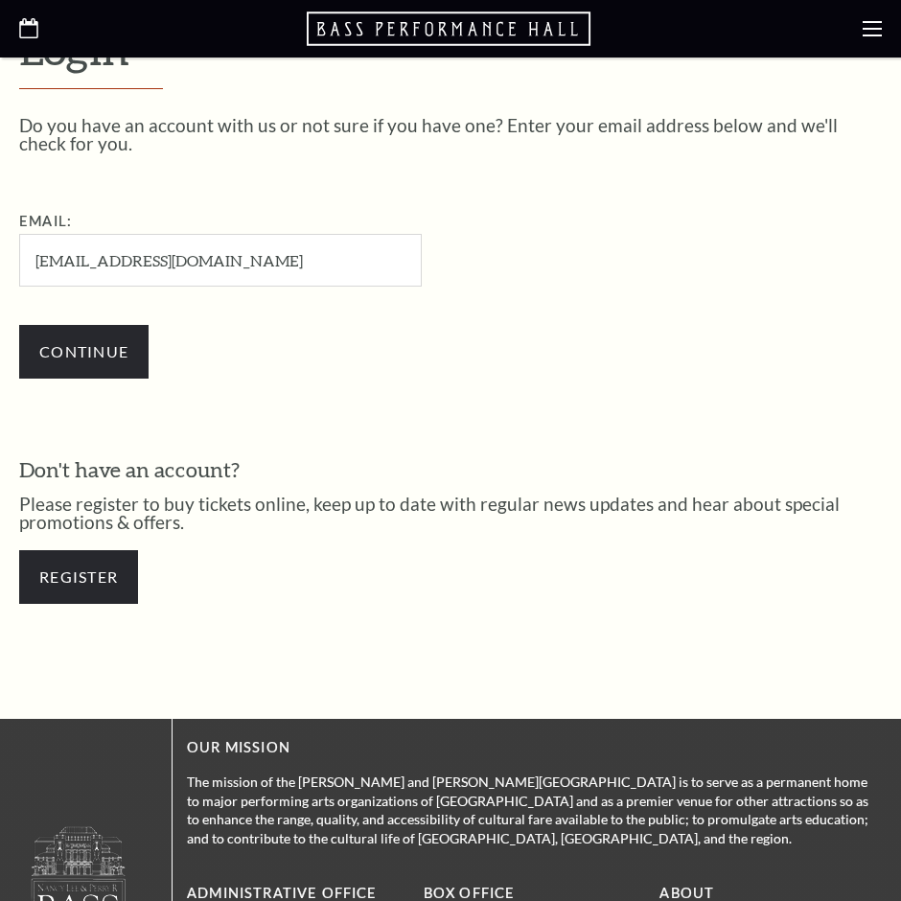
scroll to position [487, 0]
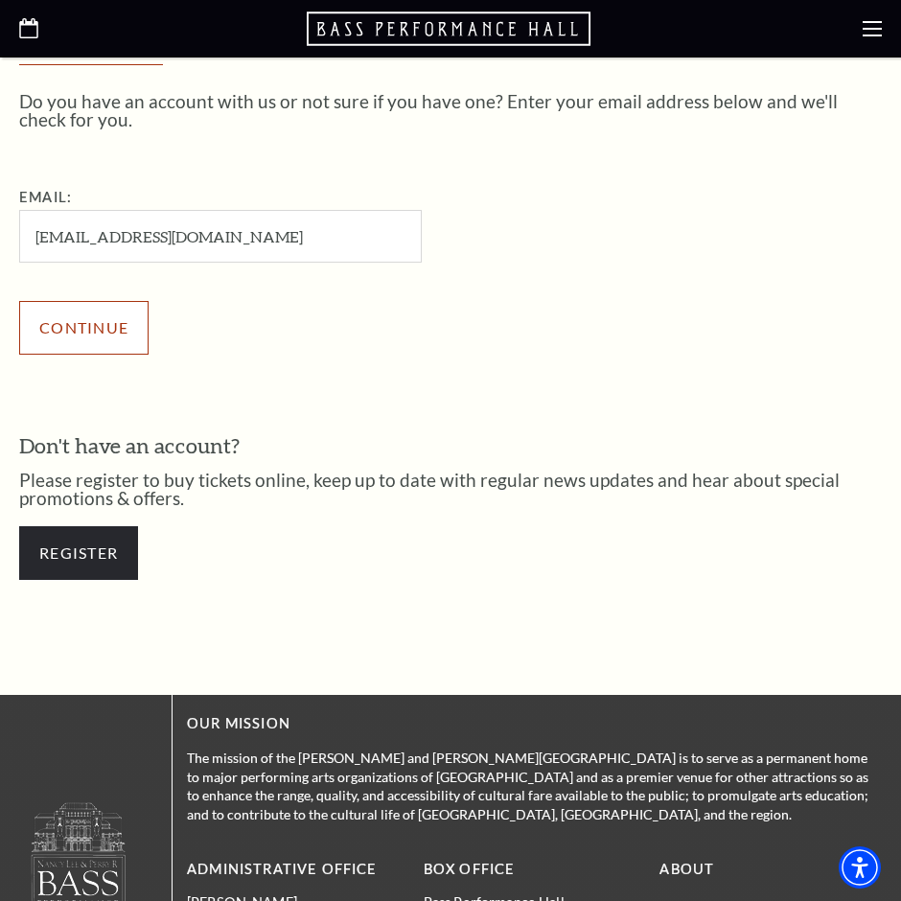
click at [133, 323] on input "Continue" at bounding box center [83, 328] width 129 height 54
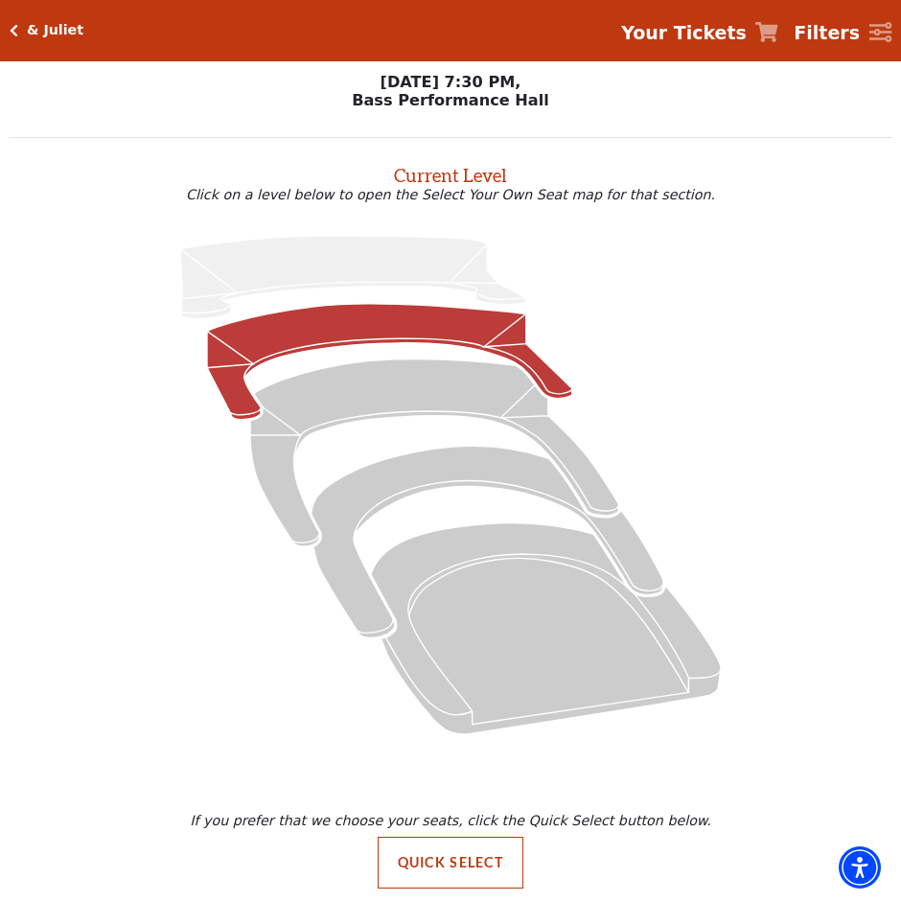
click at [384, 334] on icon at bounding box center [389, 362] width 365 height 116
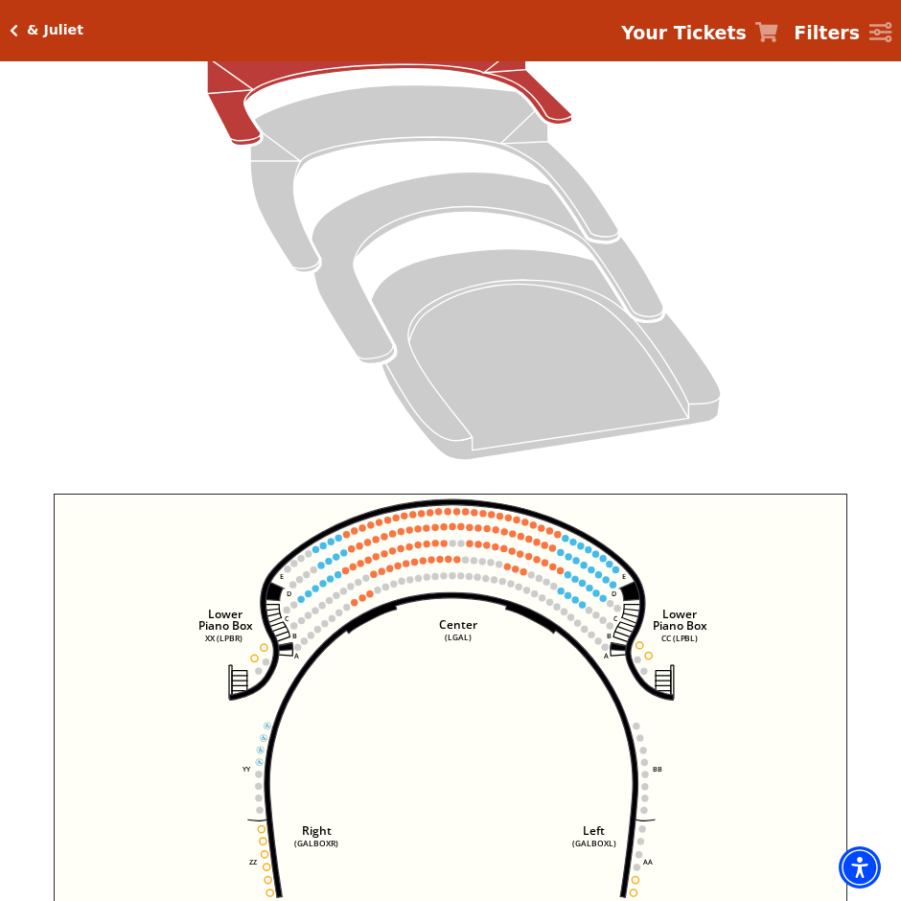
scroll to position [329, 0]
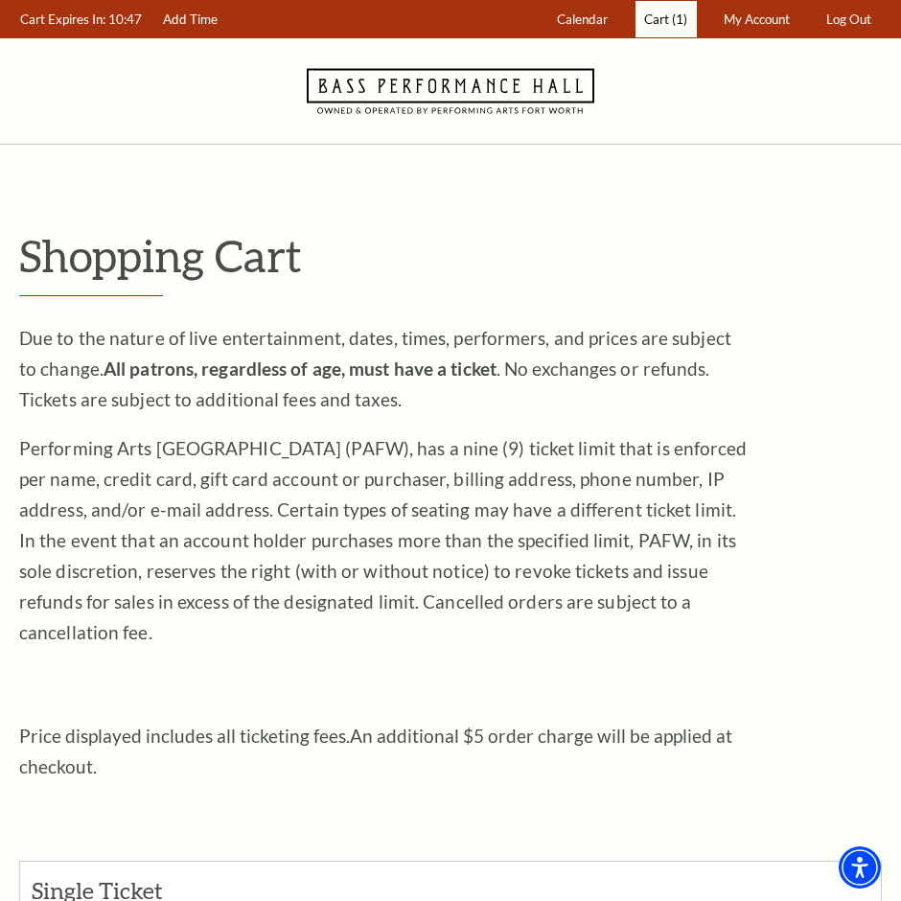
click at [665, 17] on span "Cart" at bounding box center [656, 19] width 25 height 15
click at [655, 22] on span "Cart" at bounding box center [656, 19] width 25 height 15
click at [656, 17] on span "Cart" at bounding box center [656, 19] width 25 height 15
click at [651, 23] on span "Cart" at bounding box center [656, 19] width 25 height 15
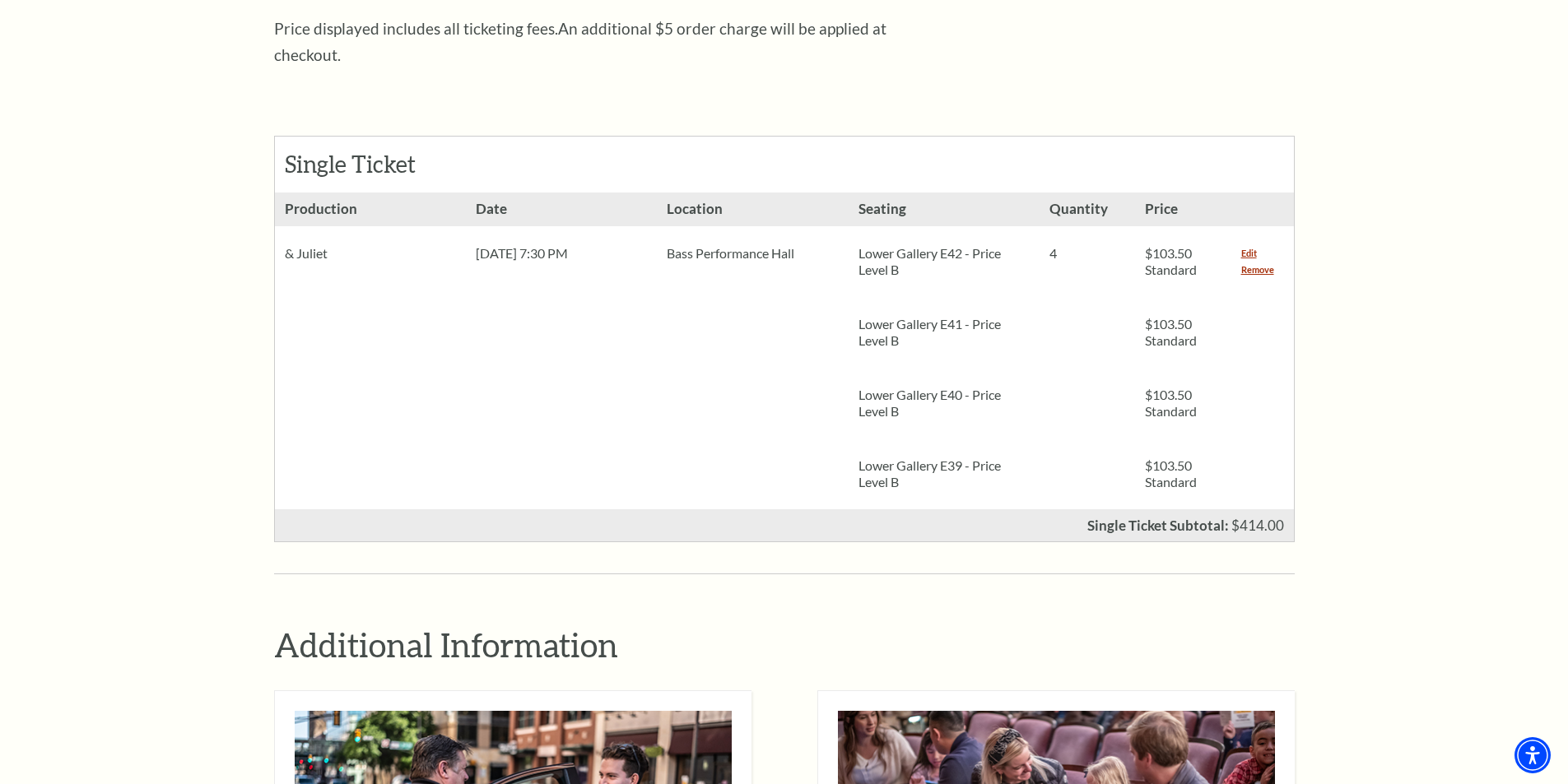
scroll to position [438, 0]
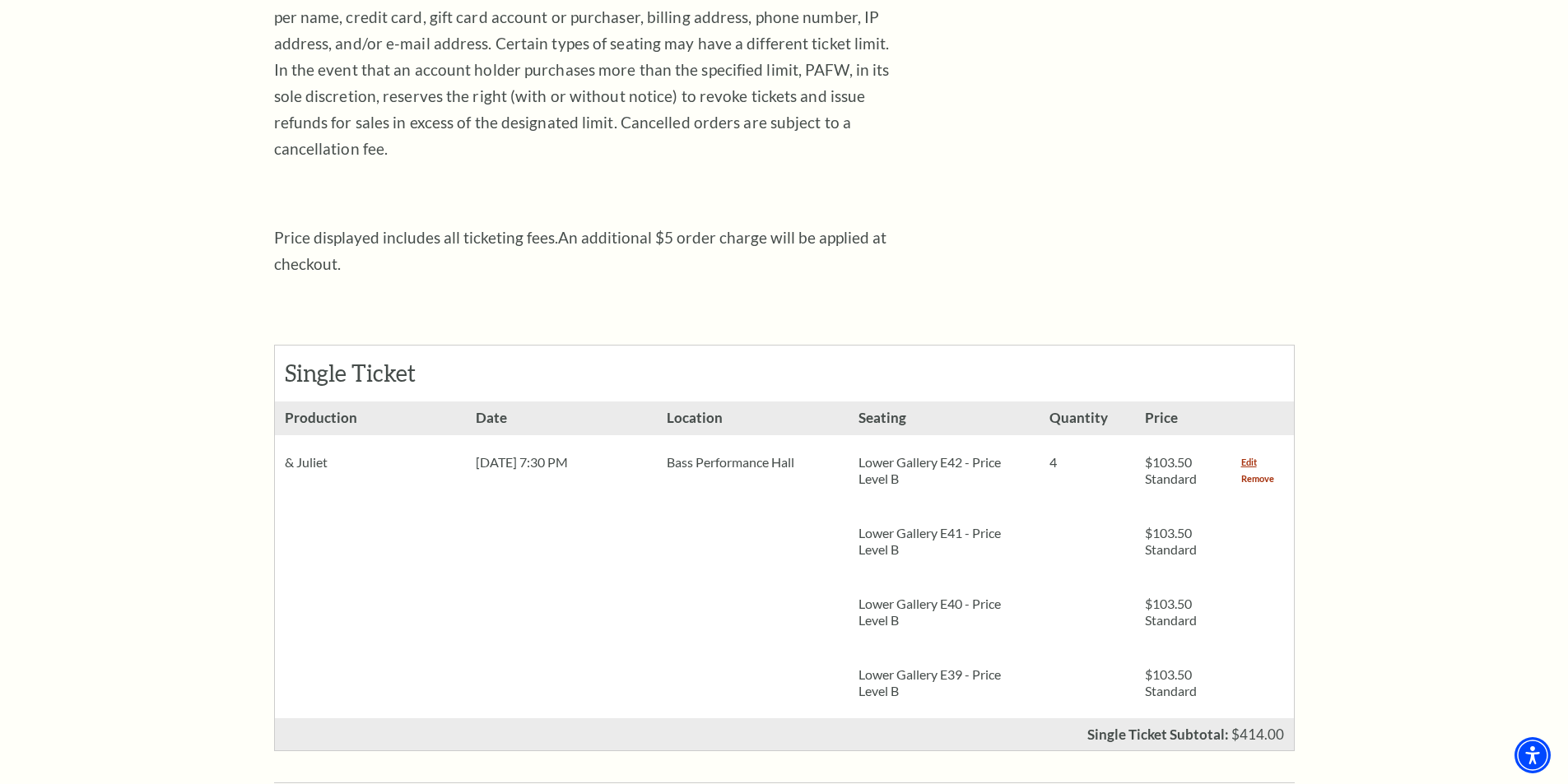
click at [772, 471] on link "Remove" at bounding box center [1257, 479] width 33 height 16
click at [772, 467] on div "Edit Remove" at bounding box center [1262, 470] width 63 height 70
